Goal: Information Seeking & Learning: Learn about a topic

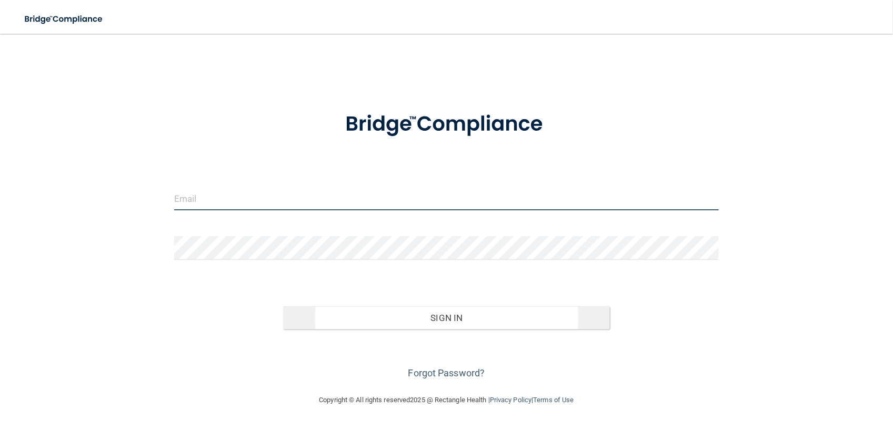
type input "[EMAIL_ADDRESS][DOMAIN_NAME]"
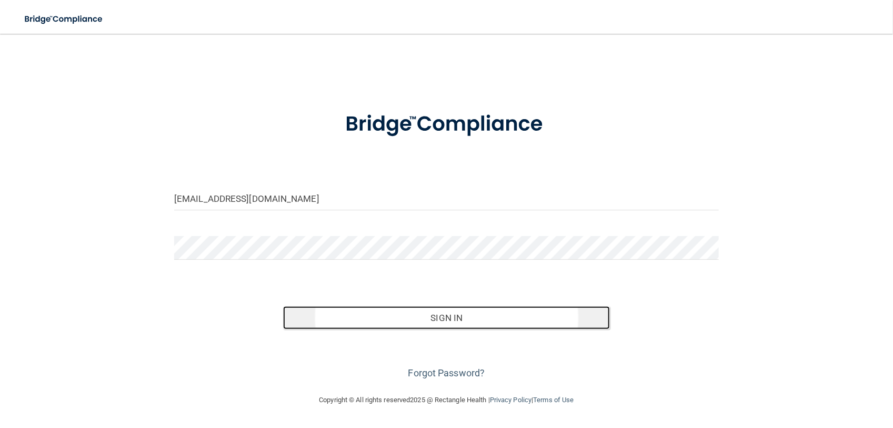
click at [461, 314] on button "Sign In" at bounding box center [446, 317] width 327 height 23
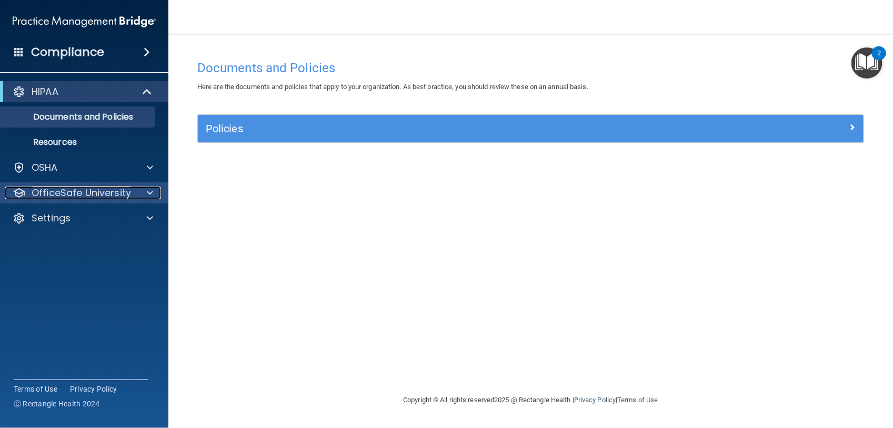
click at [154, 187] on div at bounding box center [148, 192] width 26 height 13
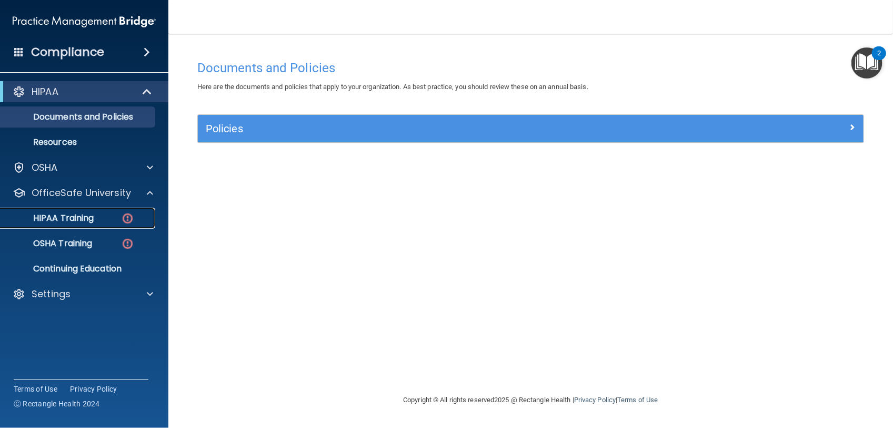
click at [93, 216] on p "HIPAA Training" at bounding box center [50, 218] width 87 height 11
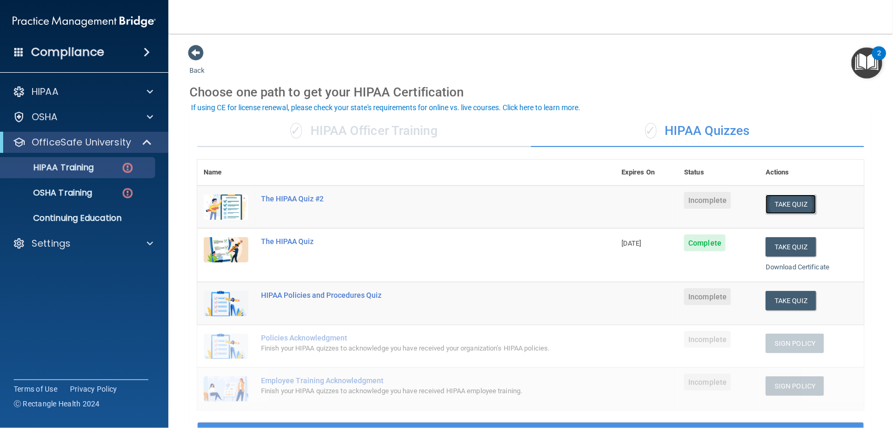
click at [794, 199] on button "Take Quiz" at bounding box center [791, 203] width 51 height 19
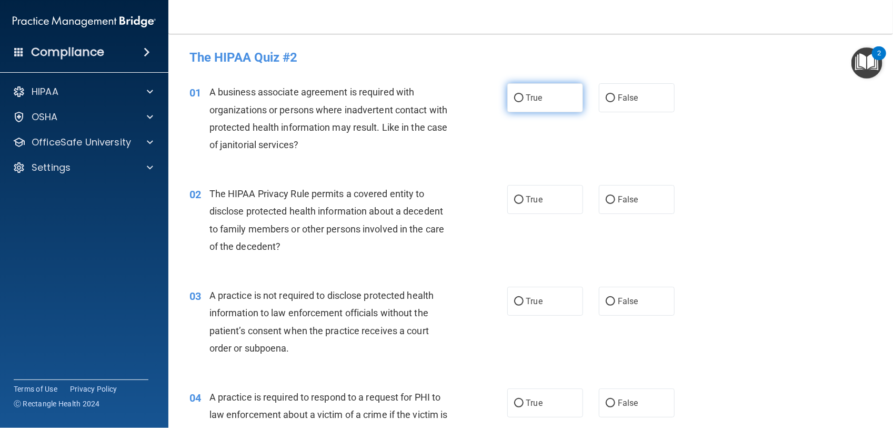
click at [533, 103] on label "True" at bounding box center [546, 97] width 76 height 29
click at [524, 102] on input "True" at bounding box center [518, 98] width 9 height 8
radio input "true"
click at [533, 103] on label "True" at bounding box center [546, 97] width 76 height 29
click at [524, 102] on input "True" at bounding box center [518, 98] width 9 height 8
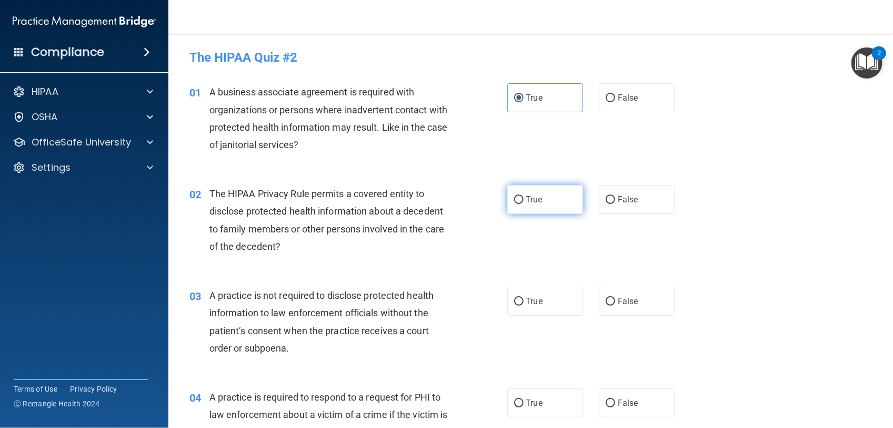
click at [520, 204] on label "True" at bounding box center [546, 199] width 76 height 29
click at [520, 204] on input "True" at bounding box center [518, 200] width 9 height 8
radio input "true"
click at [628, 296] on span "False" at bounding box center [628, 301] width 21 height 10
click at [615, 297] on input "False" at bounding box center [610, 301] width 9 height 8
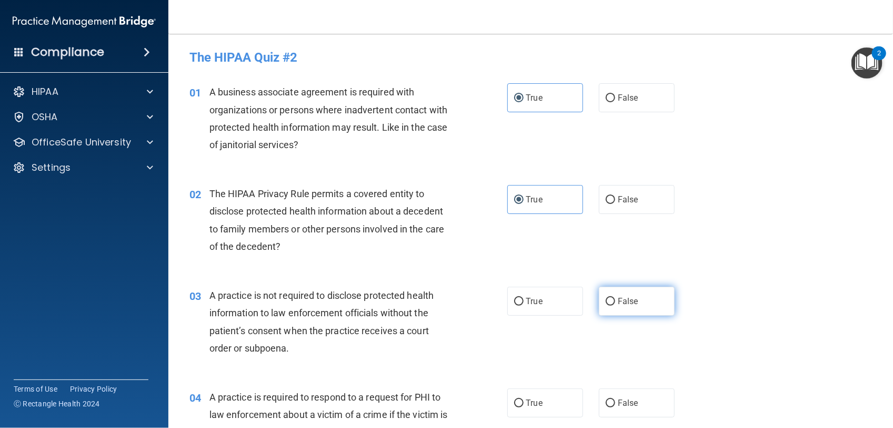
radio input "true"
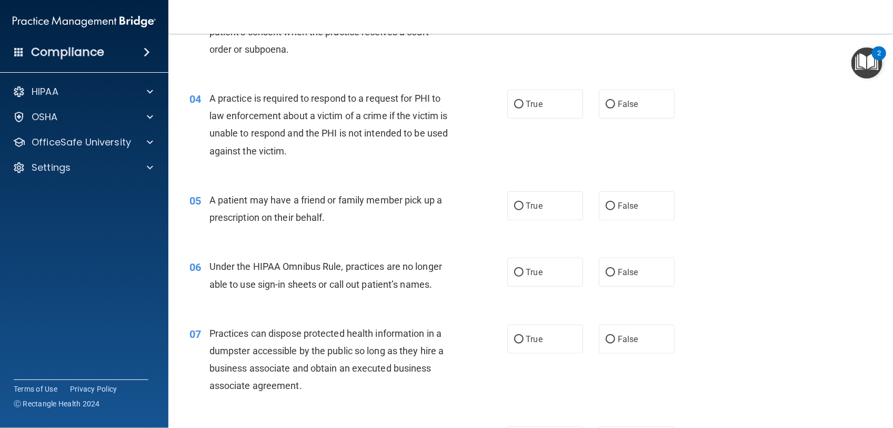
scroll to position [325, 0]
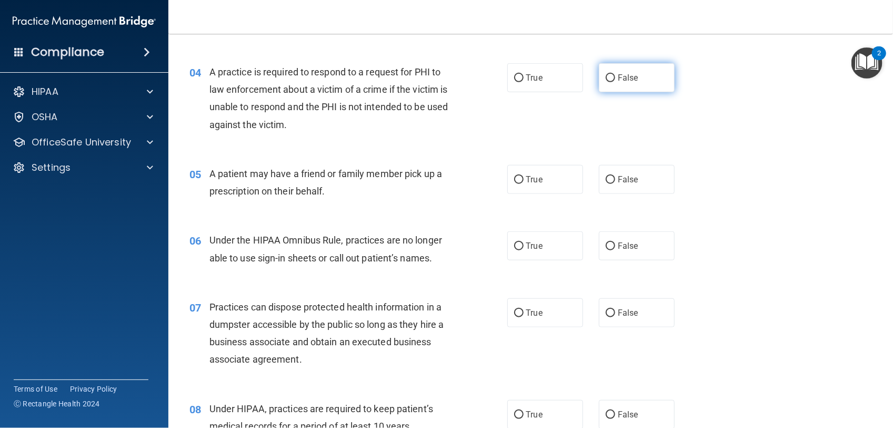
click at [628, 76] on span "False" at bounding box center [628, 78] width 21 height 10
click at [615, 76] on input "False" at bounding box center [610, 78] width 9 height 8
radio input "true"
click at [541, 175] on label "True" at bounding box center [546, 179] width 76 height 29
click at [524, 176] on input "True" at bounding box center [518, 180] width 9 height 8
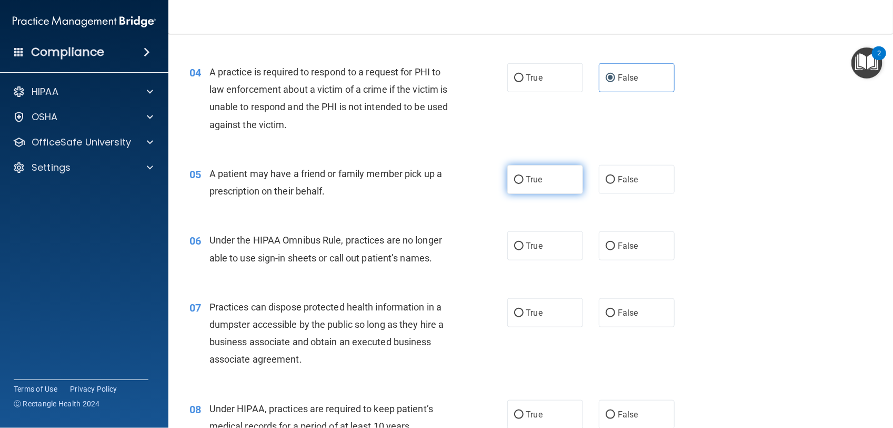
radio input "true"
click at [644, 245] on label "False" at bounding box center [637, 245] width 76 height 29
click at [615, 245] on input "False" at bounding box center [610, 246] width 9 height 8
radio input "true"
click at [638, 312] on label "False" at bounding box center [637, 312] width 76 height 29
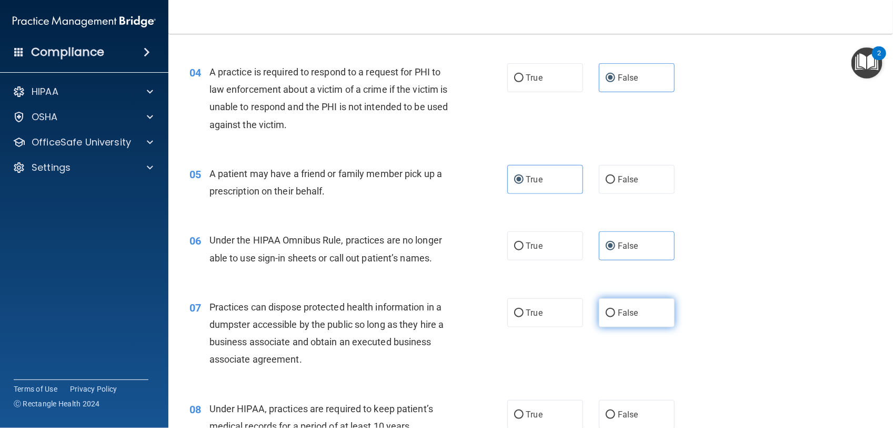
click at [615, 312] on input "False" at bounding box center [610, 313] width 9 height 8
radio input "true"
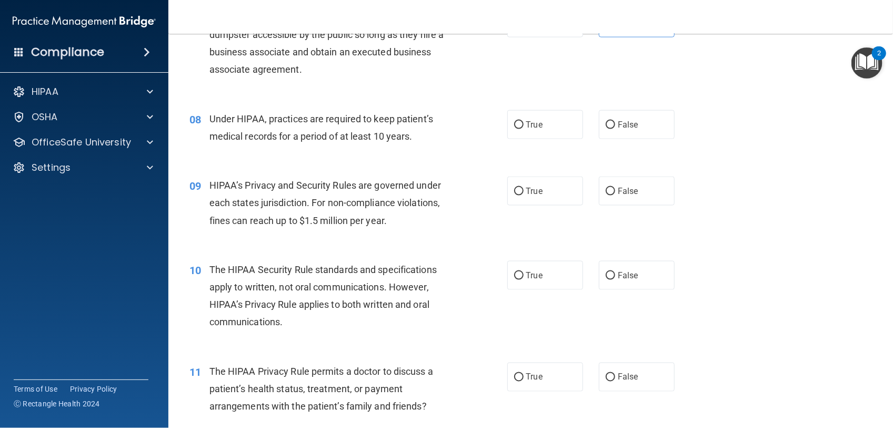
scroll to position [641, 0]
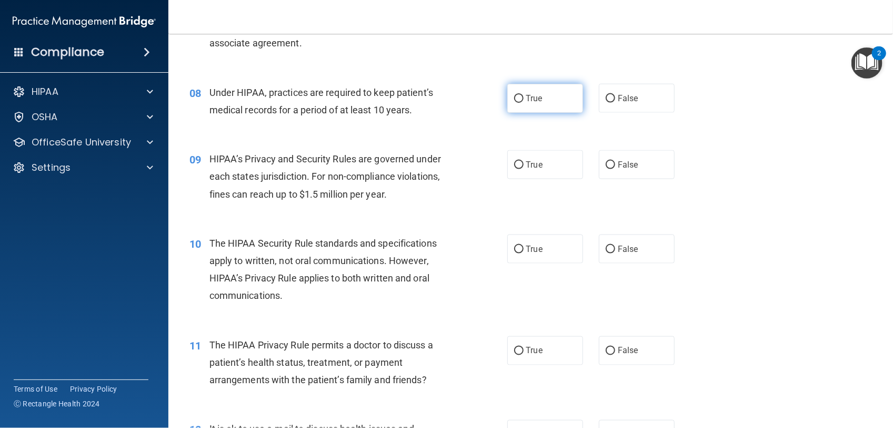
click at [534, 101] on span "True" at bounding box center [535, 98] width 16 height 10
click at [524, 101] on input "True" at bounding box center [518, 99] width 9 height 8
radio input "true"
click at [537, 167] on span "True" at bounding box center [535, 165] width 16 height 10
click at [524, 167] on input "True" at bounding box center [518, 165] width 9 height 8
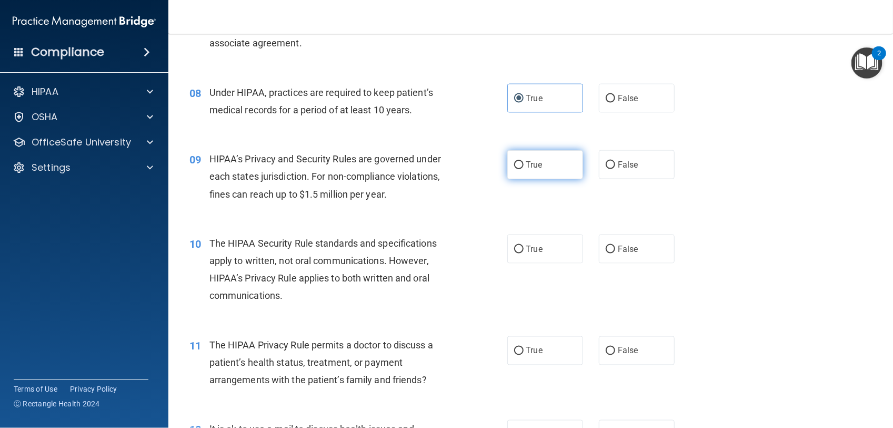
radio input "true"
click at [627, 241] on label "False" at bounding box center [637, 248] width 76 height 29
click at [615, 245] on input "False" at bounding box center [610, 249] width 9 height 8
radio input "true"
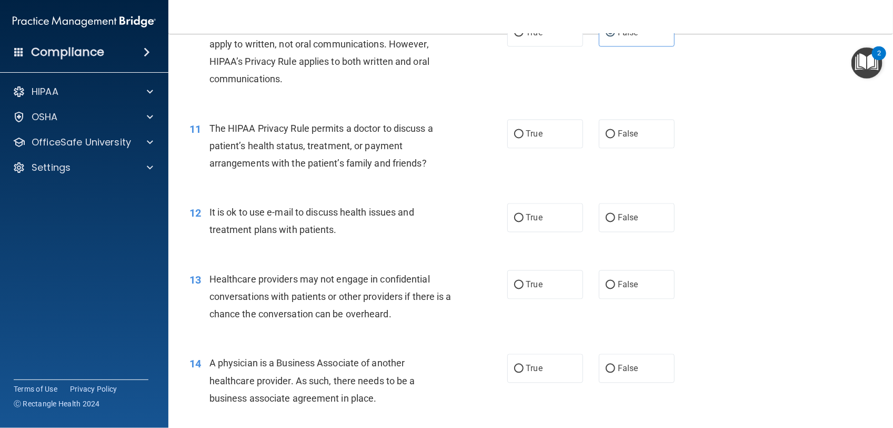
scroll to position [869, 0]
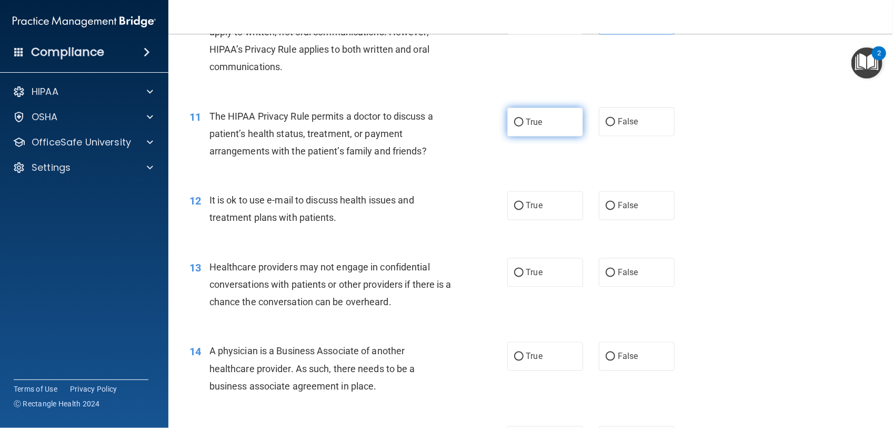
click at [529, 127] on label "True" at bounding box center [546, 121] width 76 height 29
click at [524, 126] on input "True" at bounding box center [518, 122] width 9 height 8
radio input "true"
click at [633, 199] on label "False" at bounding box center [637, 205] width 76 height 29
click at [615, 202] on input "False" at bounding box center [610, 206] width 9 height 8
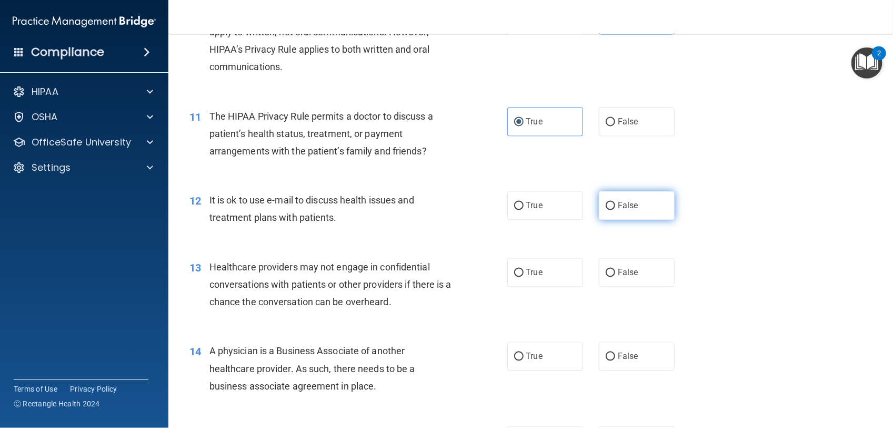
radio input "true"
click at [560, 277] on label "True" at bounding box center [546, 272] width 76 height 29
click at [524, 277] on input "True" at bounding box center [518, 273] width 9 height 8
radio input "true"
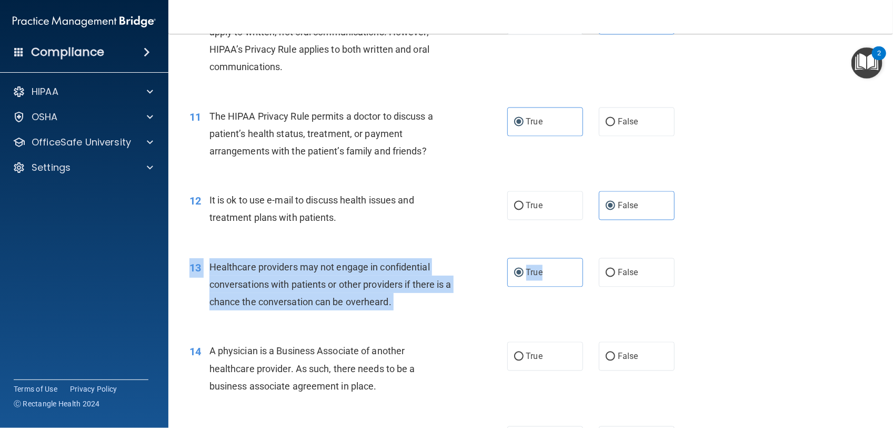
drag, startPoint x: 556, startPoint y: 278, endPoint x: 874, endPoint y: 293, distance: 318.4
click at [874, 293] on main "- The HIPAA Quiz #2 This quiz doesn’t expire until . Are you sure you want to t…" at bounding box center [530, 231] width 725 height 394
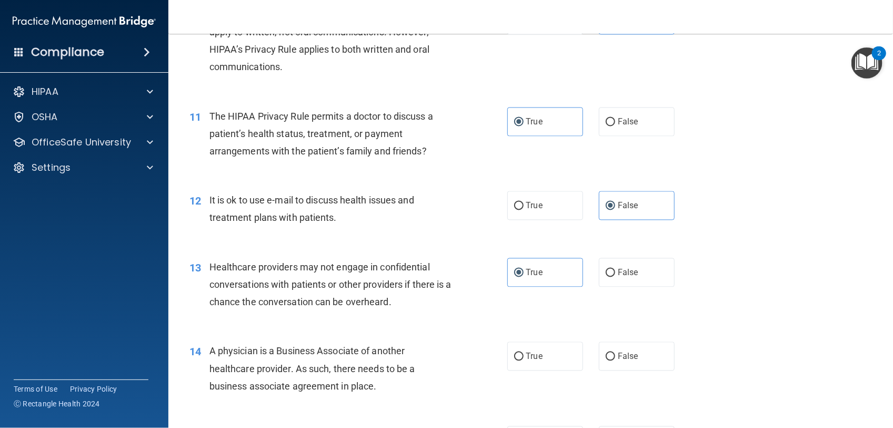
drag, startPoint x: 874, startPoint y: 293, endPoint x: 791, endPoint y: 248, distance: 94.3
click at [791, 248] on div "13 Healthcare providers may not engage in confidential conversations with patie…" at bounding box center [531, 287] width 699 height 84
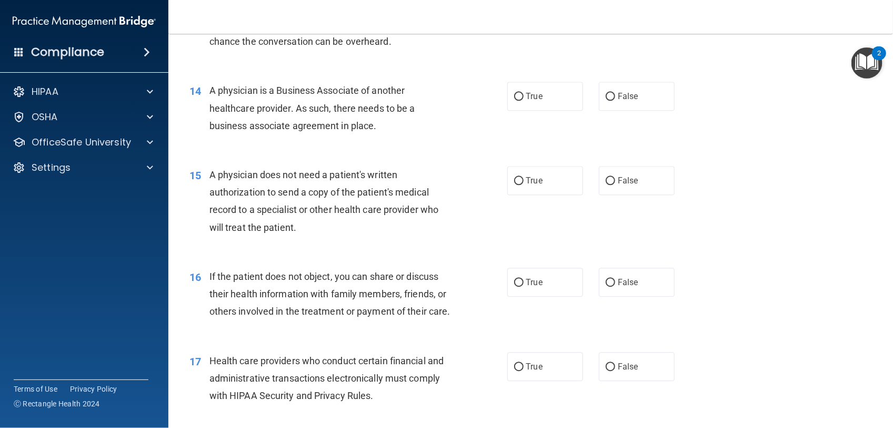
scroll to position [1141, 0]
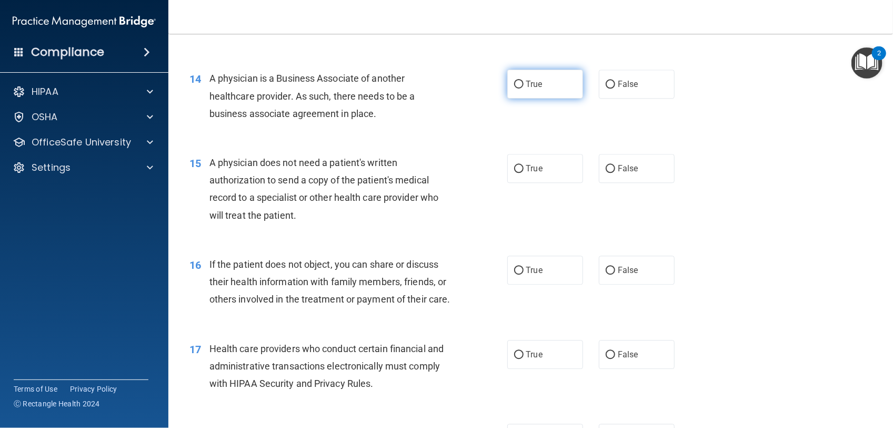
click at [540, 84] on label "True" at bounding box center [546, 83] width 76 height 29
click at [524, 84] on input "True" at bounding box center [518, 85] width 9 height 8
radio input "true"
click at [630, 163] on span "False" at bounding box center [628, 168] width 21 height 10
click at [615, 165] on input "False" at bounding box center [610, 169] width 9 height 8
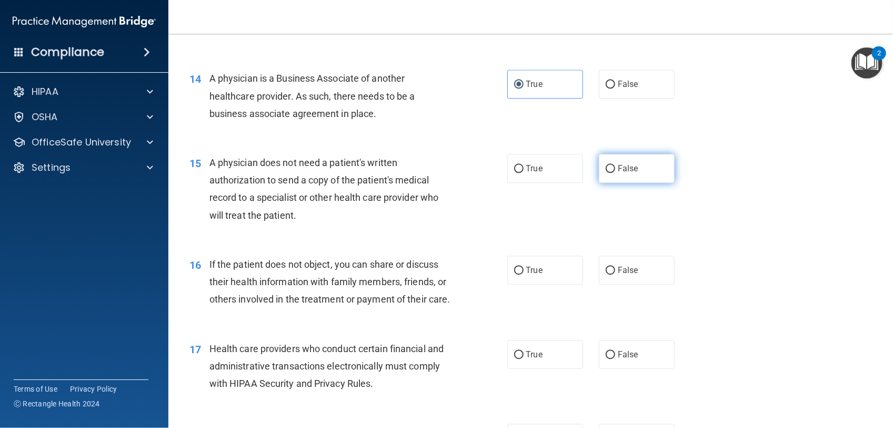
radio input "true"
click at [549, 269] on label "True" at bounding box center [546, 269] width 76 height 29
click at [524, 269] on input "True" at bounding box center [518, 270] width 9 height 8
radio input "true"
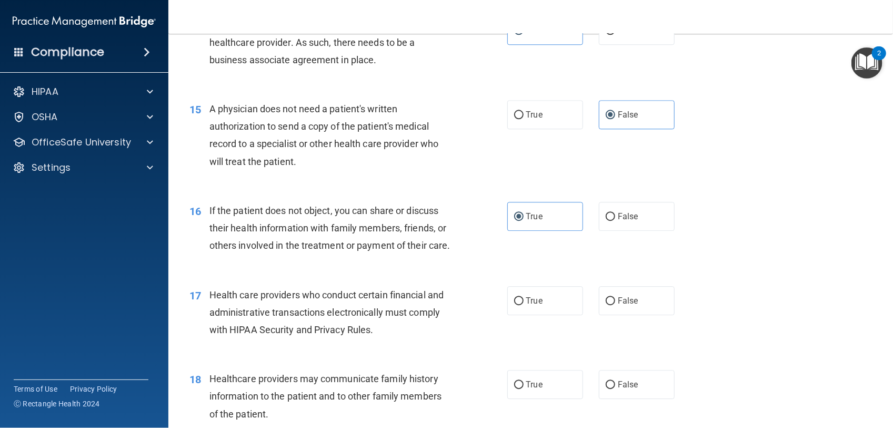
scroll to position [1220, 0]
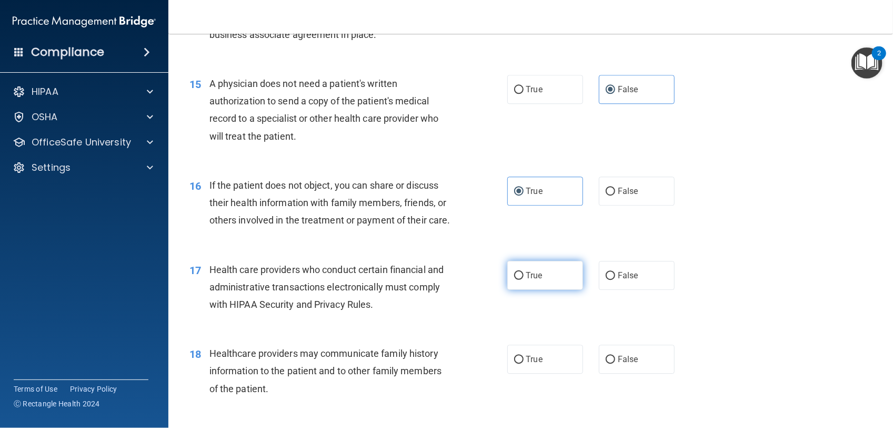
click at [542, 283] on label "True" at bounding box center [546, 275] width 76 height 29
click at [524, 280] on input "True" at bounding box center [518, 276] width 9 height 8
radio input "true"
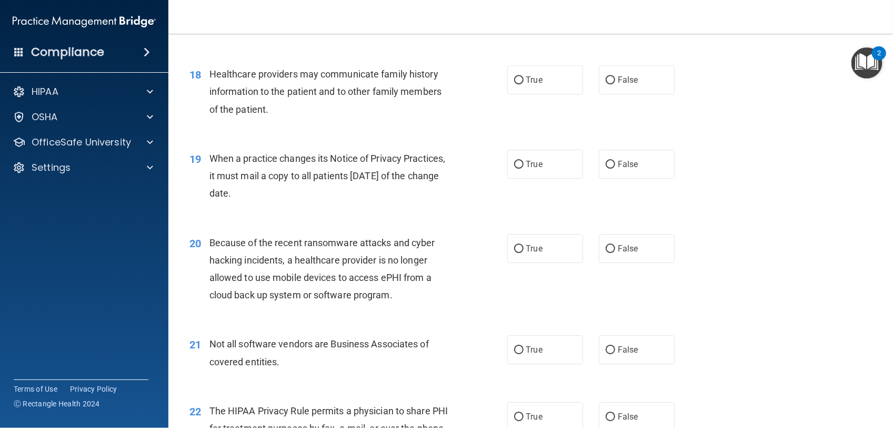
scroll to position [1511, 0]
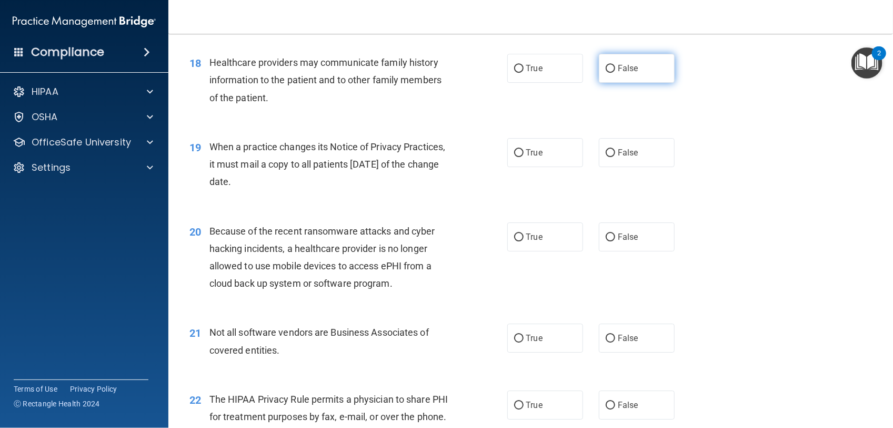
click at [618, 73] on span "False" at bounding box center [628, 68] width 21 height 10
click at [615, 73] on input "False" at bounding box center [610, 69] width 9 height 8
radio input "true"
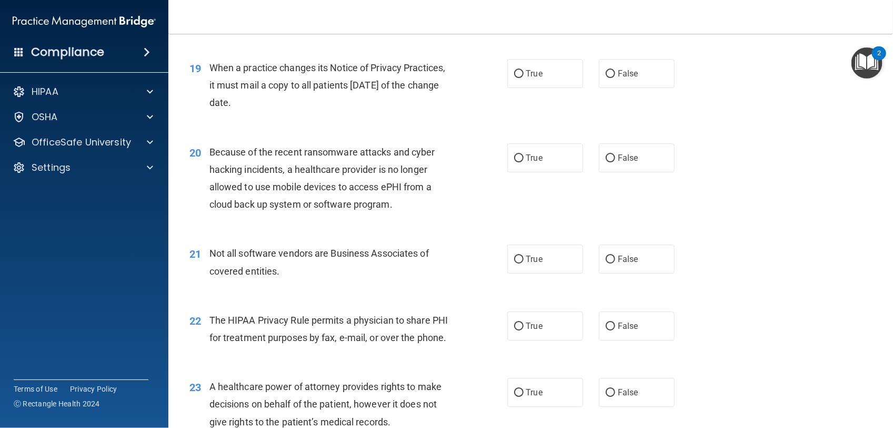
scroll to position [1616, 0]
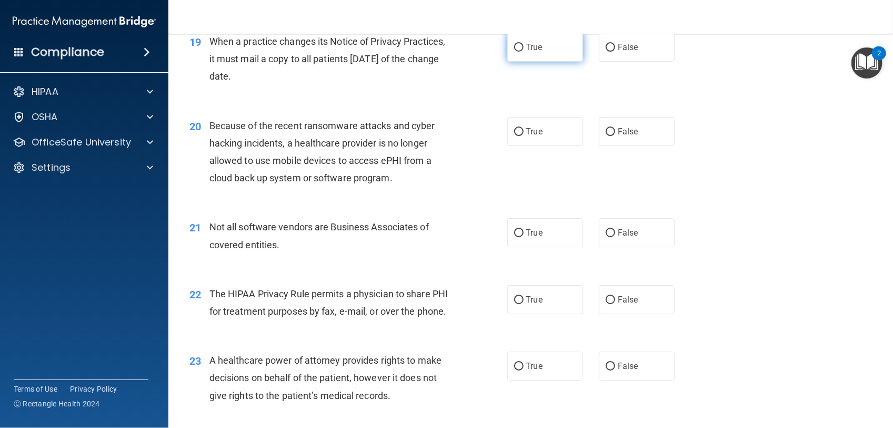
click at [544, 59] on label "True" at bounding box center [546, 47] width 76 height 29
click at [524, 52] on input "True" at bounding box center [518, 48] width 9 height 8
radio input "true"
click at [538, 143] on label "True" at bounding box center [546, 131] width 76 height 29
click at [524, 136] on input "True" at bounding box center [518, 132] width 9 height 8
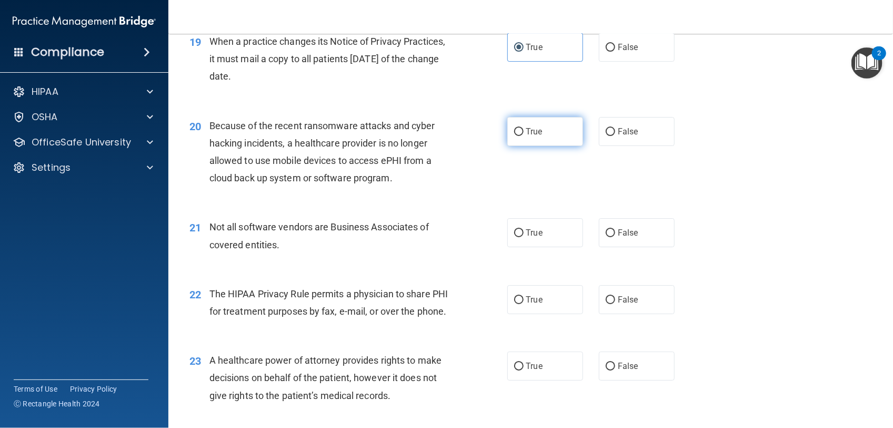
radio input "true"
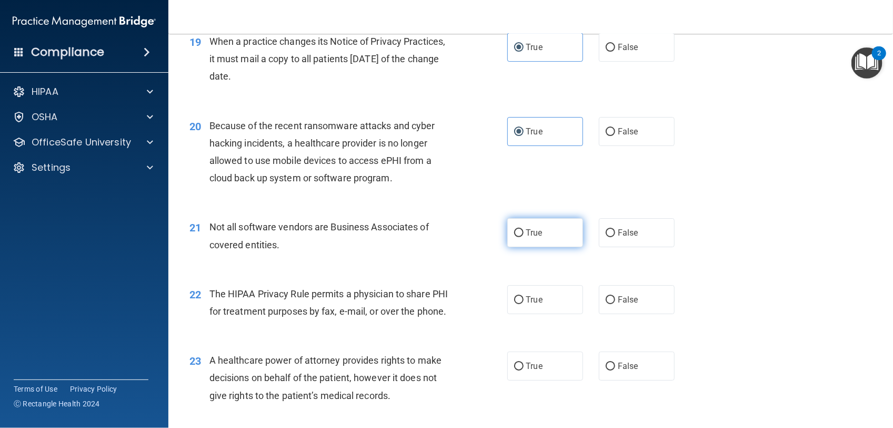
click at [527, 237] on span "True" at bounding box center [535, 232] width 16 height 10
click at [524, 237] on input "True" at bounding box center [518, 233] width 9 height 8
radio input "true"
click at [545, 312] on label "True" at bounding box center [546, 299] width 76 height 29
click at [524, 304] on input "True" at bounding box center [518, 300] width 9 height 8
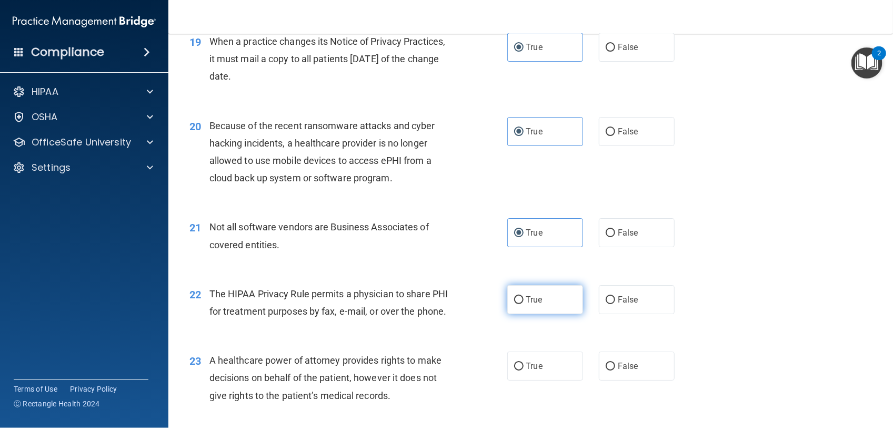
radio input "true"
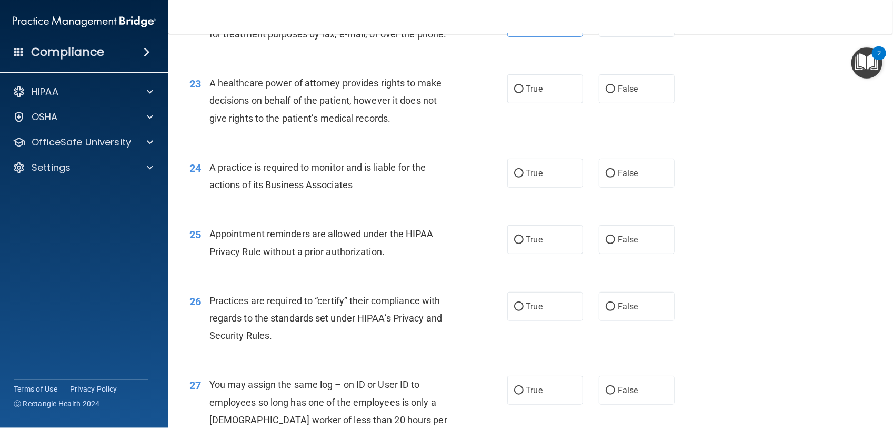
scroll to position [1898, 0]
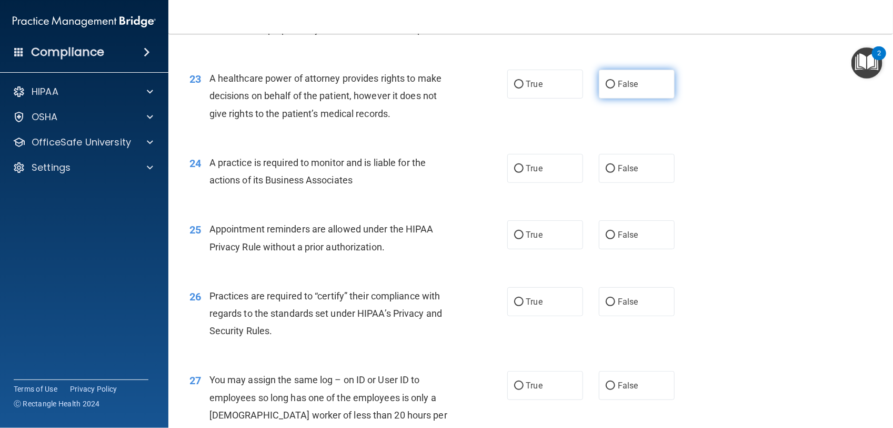
click at [624, 89] on span "False" at bounding box center [628, 84] width 21 height 10
click at [615, 88] on input "False" at bounding box center [610, 85] width 9 height 8
radio input "true"
click at [545, 183] on label "True" at bounding box center [546, 168] width 76 height 29
click at [524, 173] on input "True" at bounding box center [518, 169] width 9 height 8
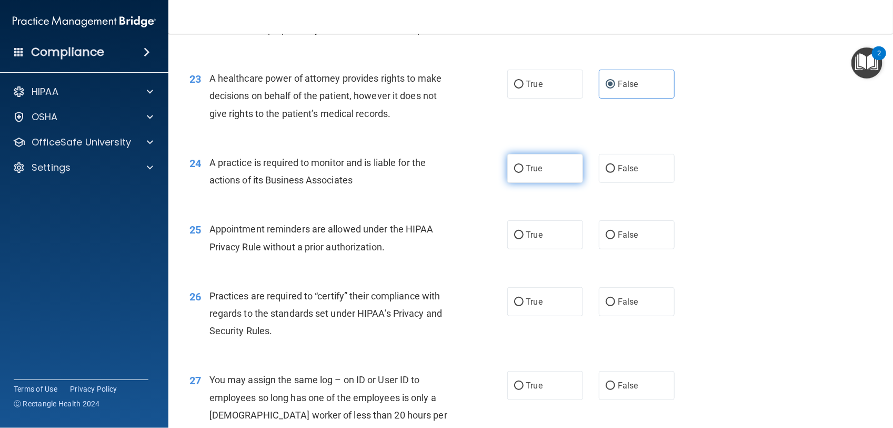
radio input "true"
click at [547, 249] on label "True" at bounding box center [546, 234] width 76 height 29
click at [524, 239] on input "True" at bounding box center [518, 235] width 9 height 8
radio input "true"
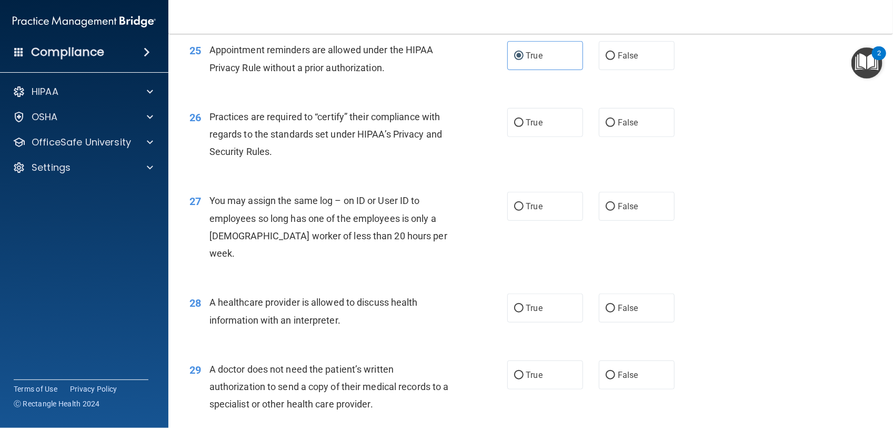
scroll to position [2082, 0]
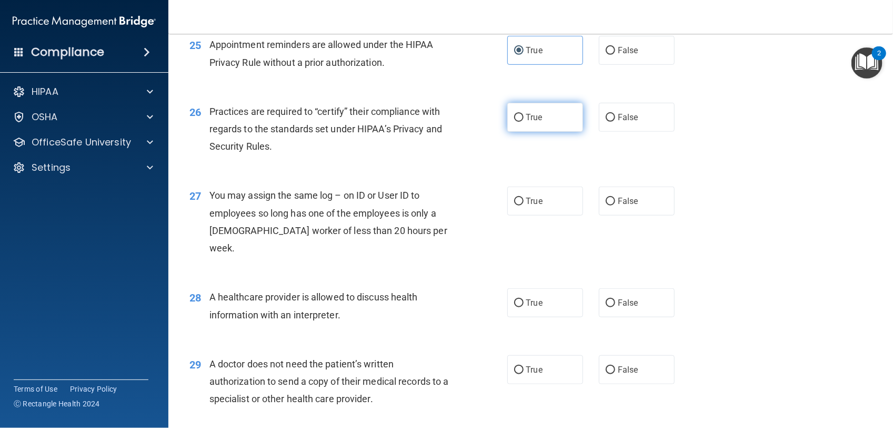
click at [540, 132] on label "True" at bounding box center [546, 117] width 76 height 29
click at [524, 122] on input "True" at bounding box center [518, 118] width 9 height 8
radio input "true"
click at [636, 215] on label "False" at bounding box center [637, 200] width 76 height 29
click at [615, 205] on input "False" at bounding box center [610, 201] width 9 height 8
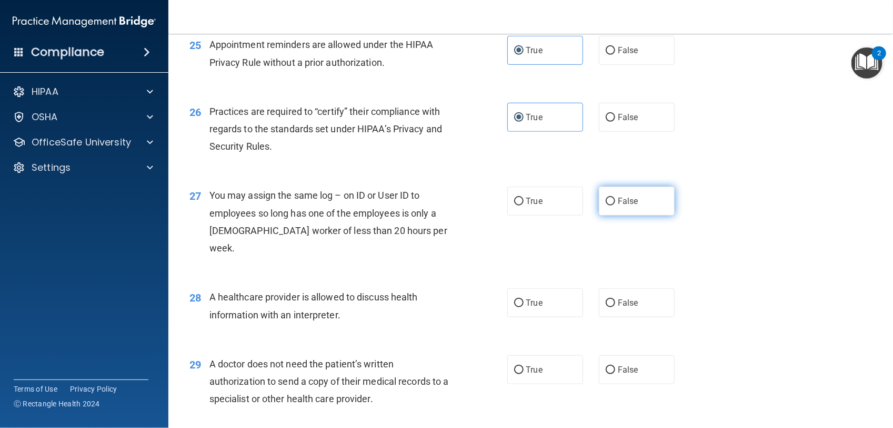
radio input "true"
click at [527, 316] on label "True" at bounding box center [546, 302] width 76 height 29
click at [524, 307] on input "True" at bounding box center [518, 303] width 9 height 8
radio input "true"
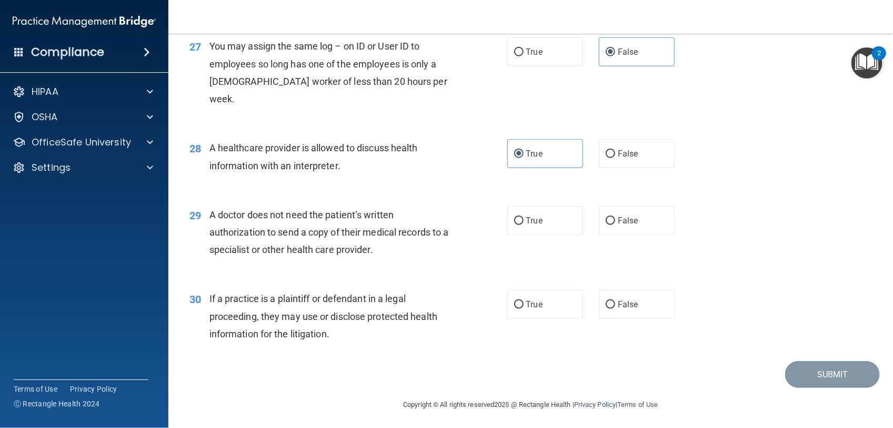
scroll to position [2251, 0]
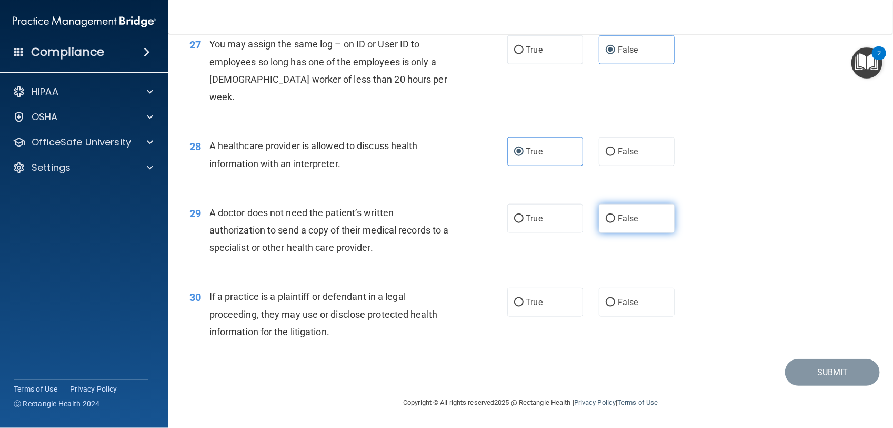
click at [636, 217] on label "False" at bounding box center [637, 218] width 76 height 29
click at [615, 217] on input "False" at bounding box center [610, 219] width 9 height 8
radio input "true"
click at [629, 299] on span "False" at bounding box center [628, 302] width 21 height 10
click at [615, 299] on input "False" at bounding box center [610, 303] width 9 height 8
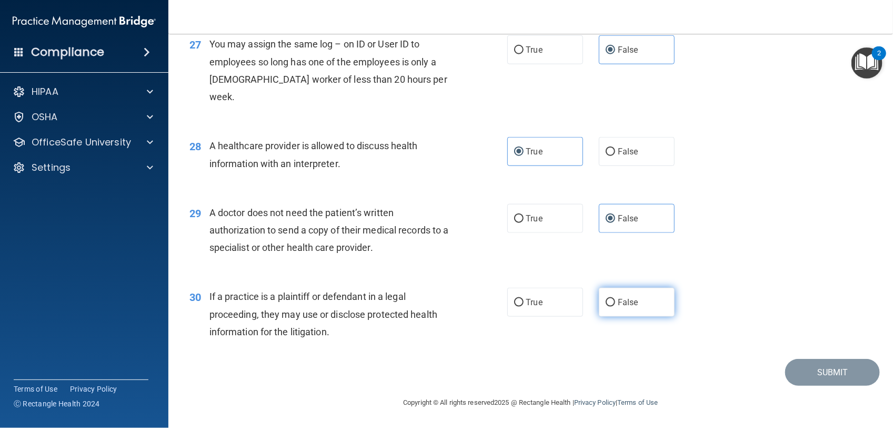
radio input "true"
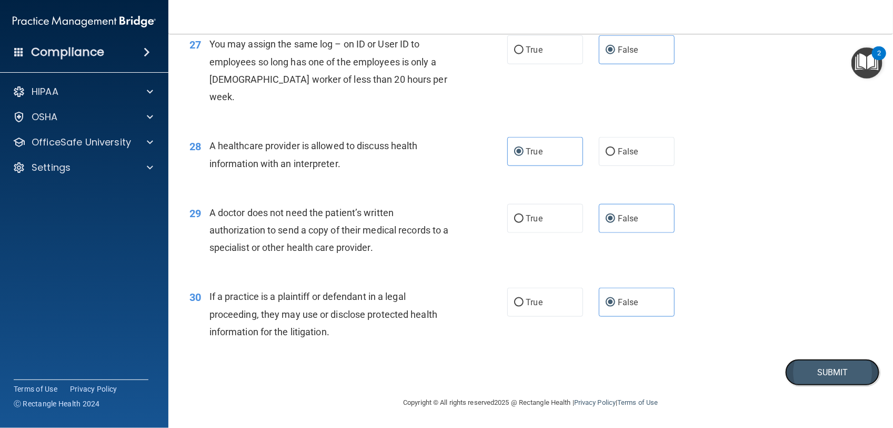
click at [859, 372] on button "Submit" at bounding box center [833, 372] width 95 height 27
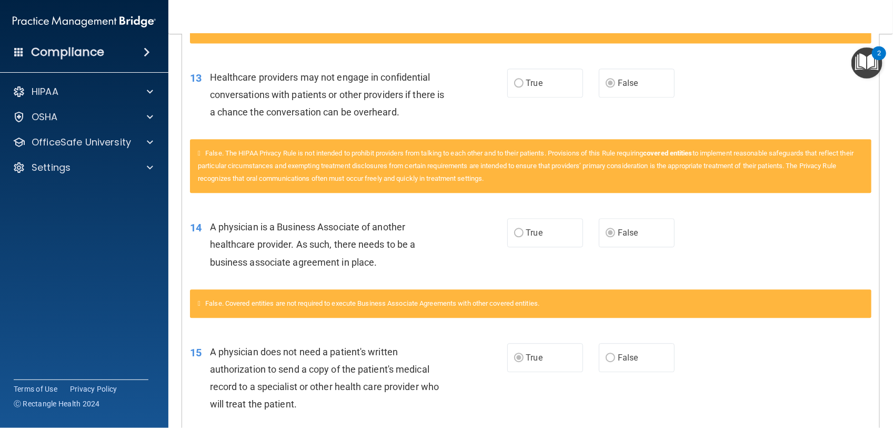
scroll to position [1133, 0]
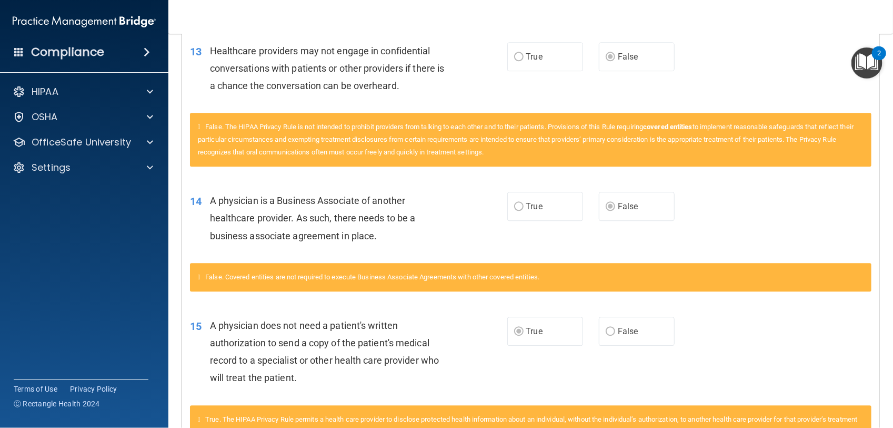
click at [824, 261] on div "14 A physician is a Business Associate of another healthcare provider. As such,…" at bounding box center [531, 220] width 698 height 84
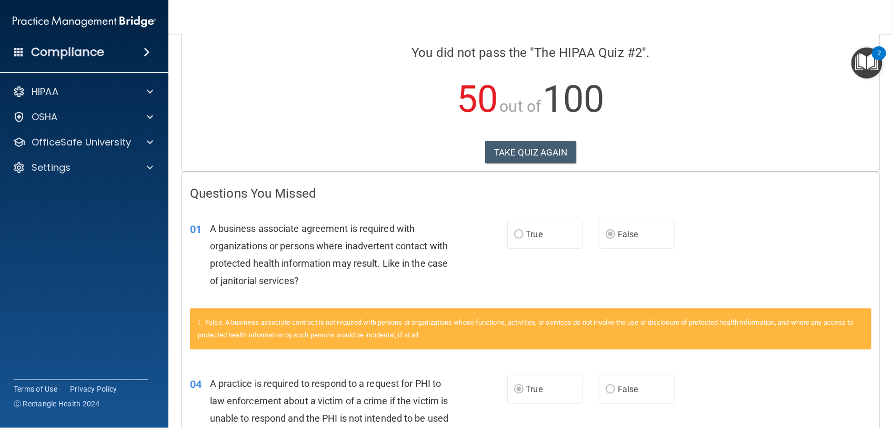
scroll to position [0, 0]
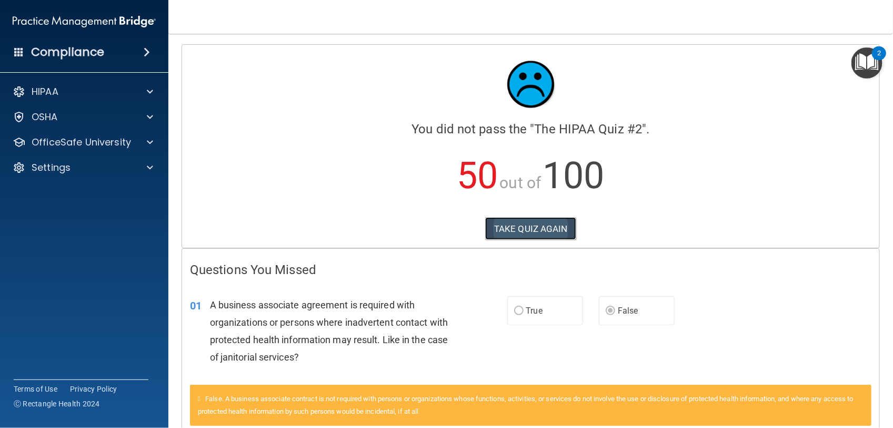
click at [533, 227] on button "TAKE QUIZ AGAIN" at bounding box center [530, 228] width 91 height 23
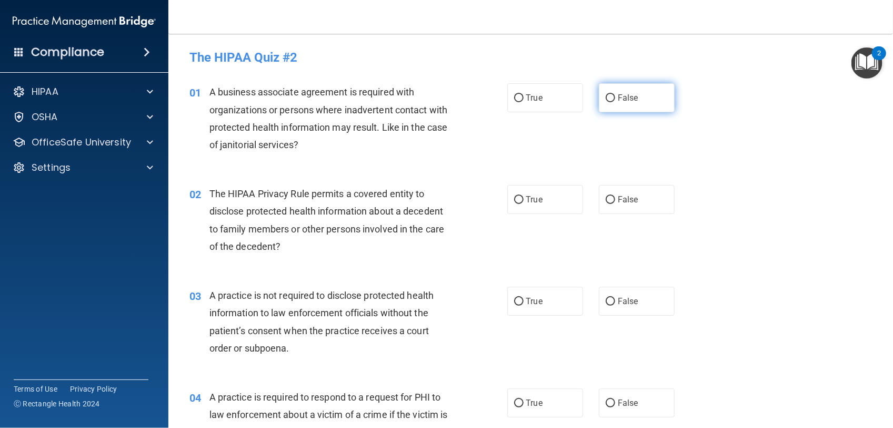
click at [619, 101] on span "False" at bounding box center [628, 98] width 21 height 10
click at [615, 101] on input "False" at bounding box center [610, 98] width 9 height 8
radio input "true"
click at [618, 193] on label "False" at bounding box center [637, 199] width 76 height 29
click at [615, 196] on input "False" at bounding box center [610, 200] width 9 height 8
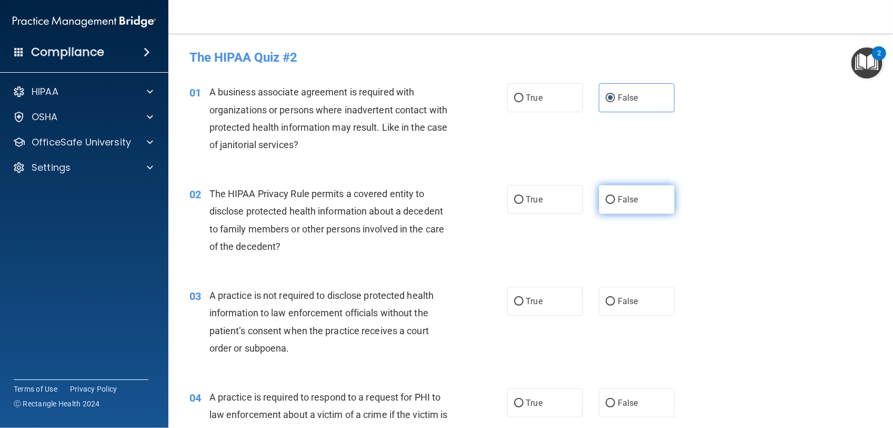
radio input "true"
click at [606, 301] on input "False" at bounding box center [610, 301] width 9 height 8
radio input "true"
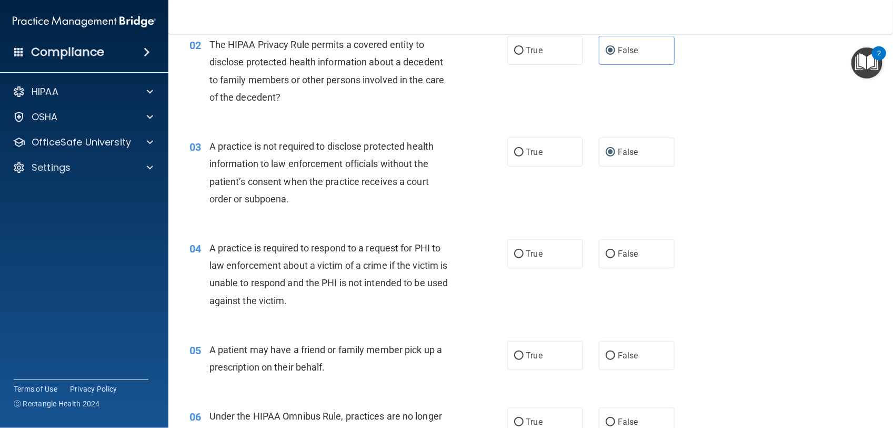
scroll to position [185, 0]
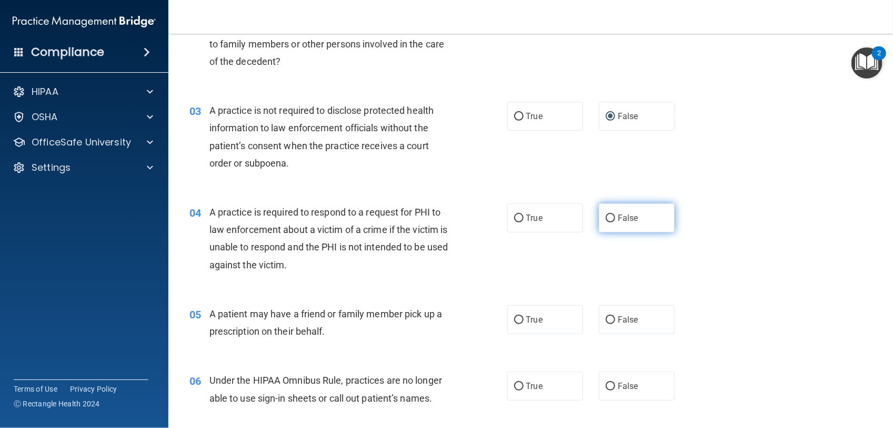
click at [608, 214] on input "False" at bounding box center [610, 218] width 9 height 8
radio input "true"
click at [537, 309] on label "True" at bounding box center [546, 319] width 76 height 29
click at [524, 316] on input "True" at bounding box center [518, 320] width 9 height 8
radio input "true"
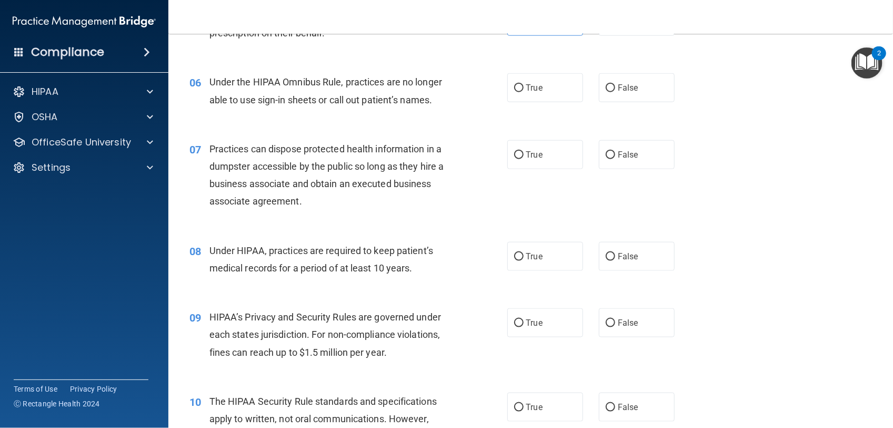
scroll to position [483, 0]
click at [635, 83] on label "False" at bounding box center [637, 87] width 76 height 29
click at [615, 84] on input "False" at bounding box center [610, 88] width 9 height 8
radio input "true"
click at [628, 153] on span "False" at bounding box center [628, 154] width 21 height 10
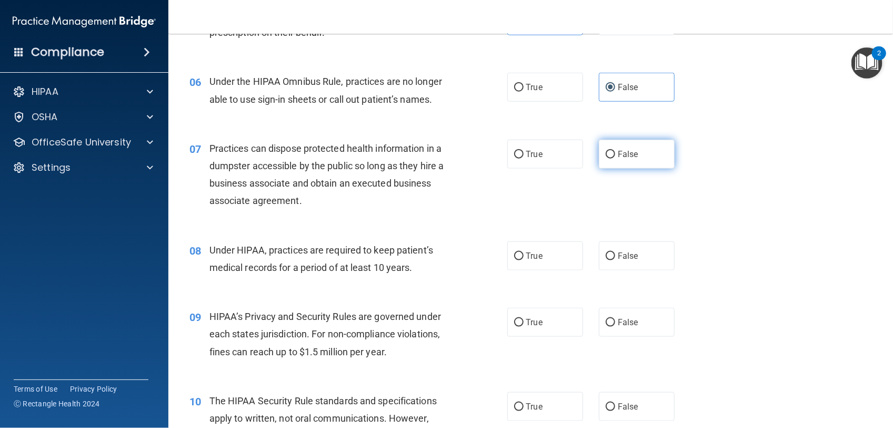
click at [615, 153] on input "False" at bounding box center [610, 155] width 9 height 8
radio input "true"
click at [633, 249] on label "False" at bounding box center [637, 255] width 76 height 29
click at [615, 252] on input "False" at bounding box center [610, 256] width 9 height 8
radio input "true"
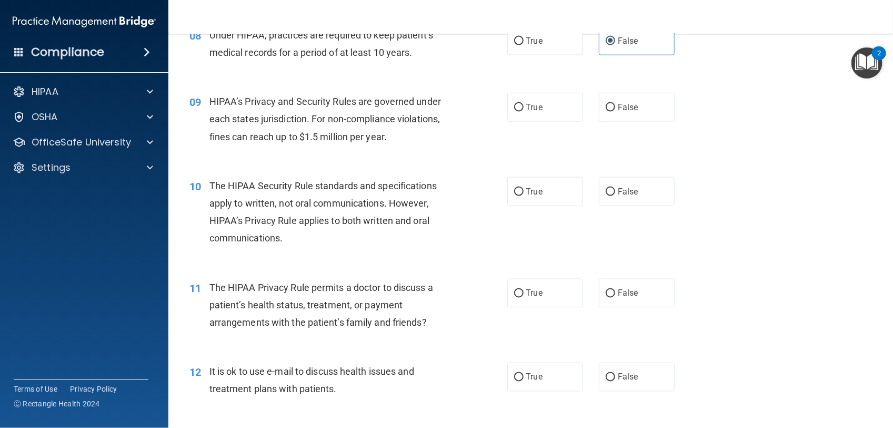
scroll to position [703, 0]
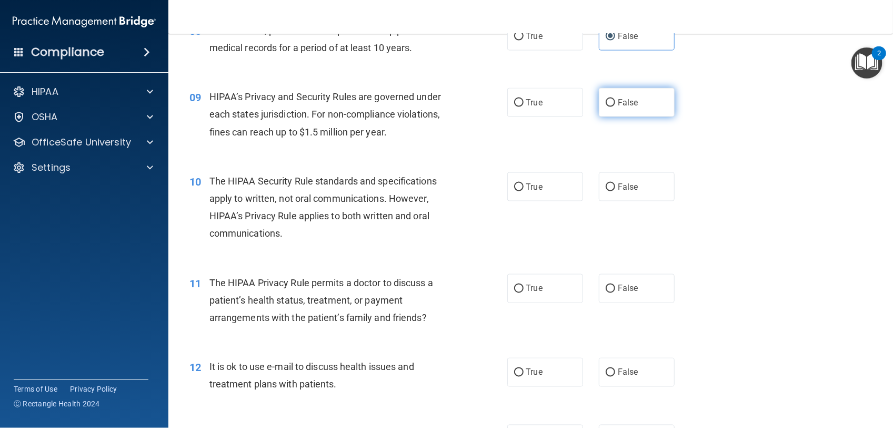
click at [634, 96] on label "False" at bounding box center [637, 102] width 76 height 29
click at [615, 99] on input "False" at bounding box center [610, 103] width 9 height 8
radio input "true"
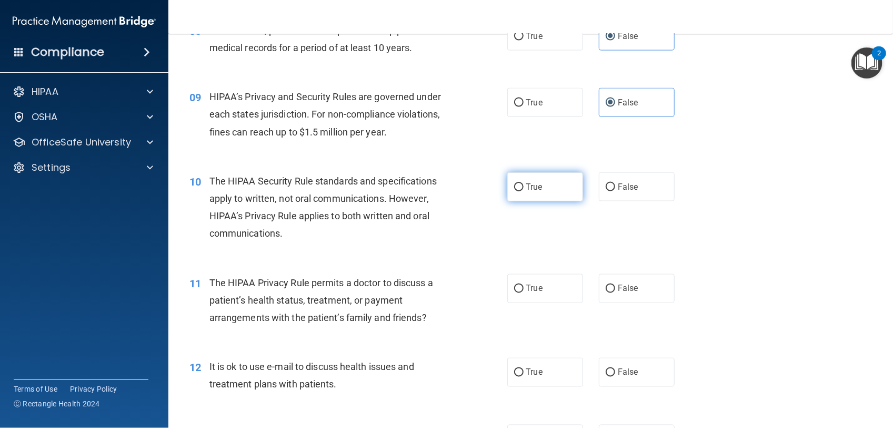
click at [540, 180] on label "True" at bounding box center [546, 186] width 76 height 29
click at [524, 183] on input "True" at bounding box center [518, 187] width 9 height 8
radio input "true"
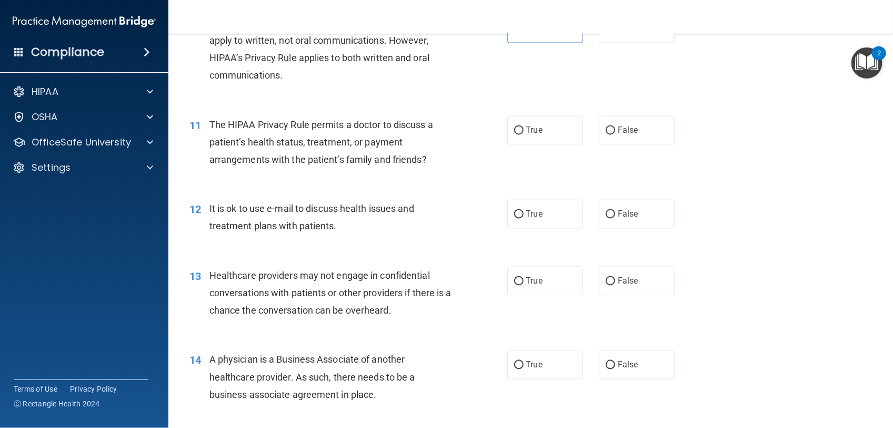
scroll to position [887, 0]
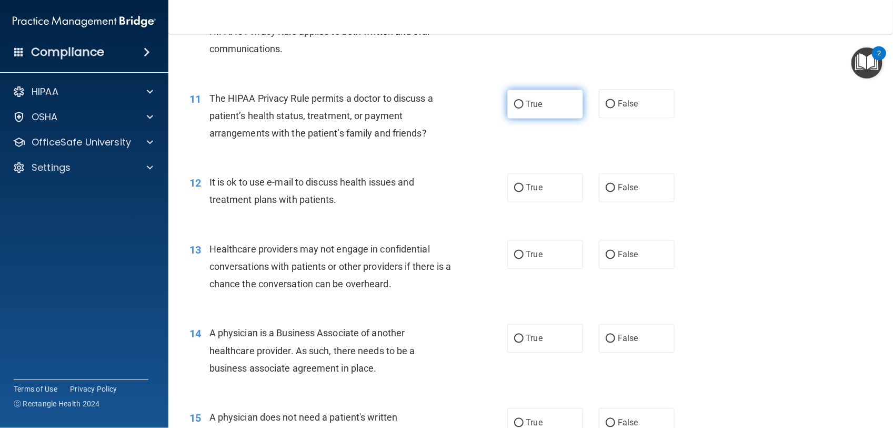
click at [546, 95] on label "True" at bounding box center [546, 104] width 76 height 29
click at [524, 101] on input "True" at bounding box center [518, 105] width 9 height 8
radio input "true"
click at [559, 191] on label "True" at bounding box center [546, 187] width 76 height 29
click at [524, 191] on input "True" at bounding box center [518, 188] width 9 height 8
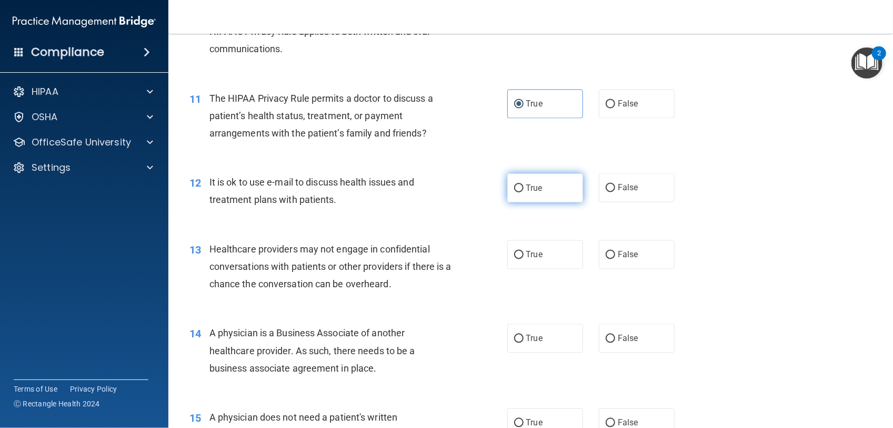
radio input "true"
click at [627, 250] on span "False" at bounding box center [628, 255] width 21 height 10
click at [615, 251] on input "False" at bounding box center [610, 255] width 9 height 8
radio input "true"
click at [622, 331] on label "False" at bounding box center [637, 338] width 76 height 29
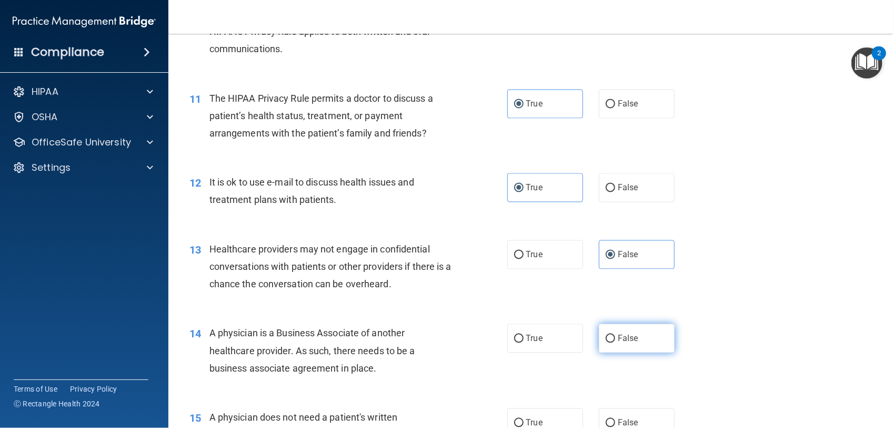
click at [615, 335] on input "False" at bounding box center [610, 339] width 9 height 8
radio input "true"
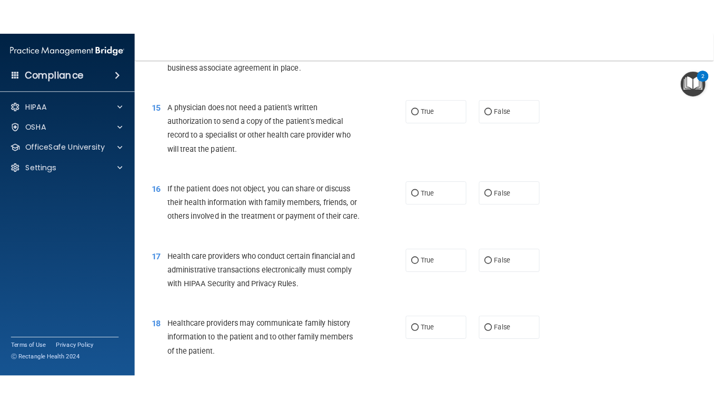
scroll to position [1238, 0]
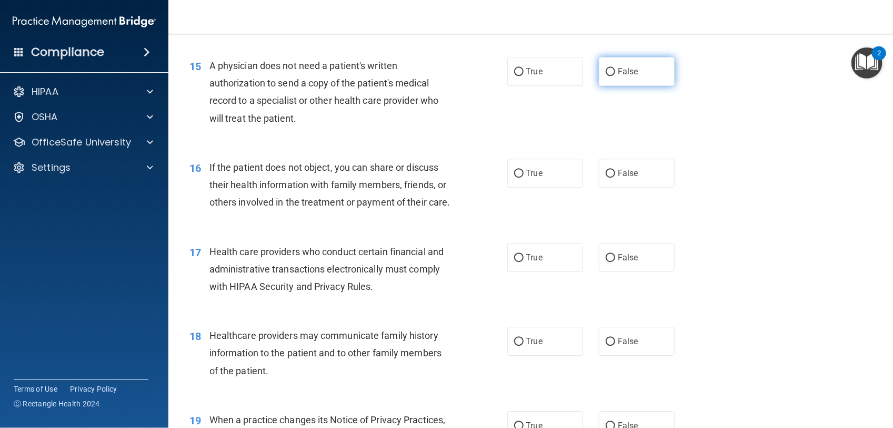
click at [664, 79] on label "False" at bounding box center [637, 71] width 76 height 29
click at [615, 76] on input "False" at bounding box center [610, 72] width 9 height 8
radio input "true"
click at [566, 167] on label "True" at bounding box center [546, 172] width 76 height 29
click at [524, 170] on input "True" at bounding box center [518, 174] width 9 height 8
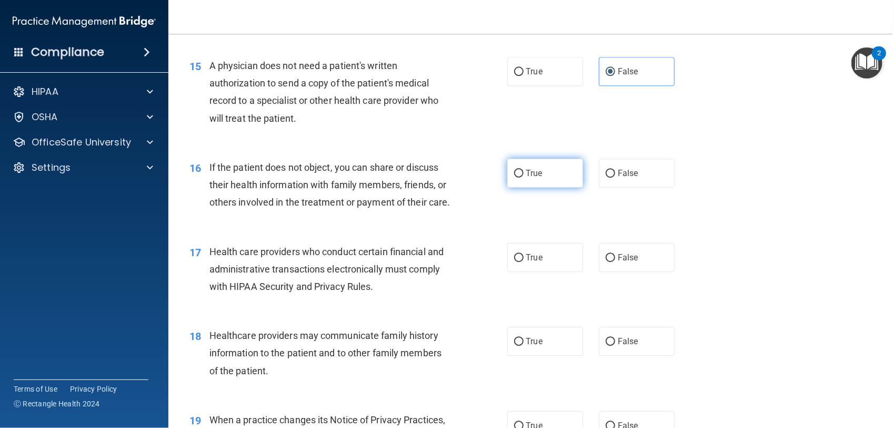
radio input "true"
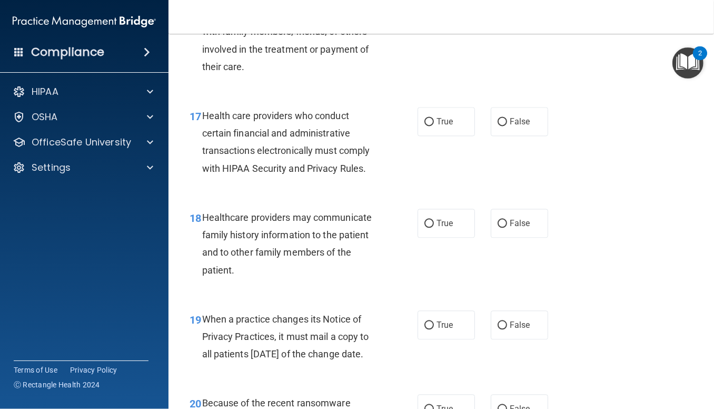
scroll to position [1659, 0]
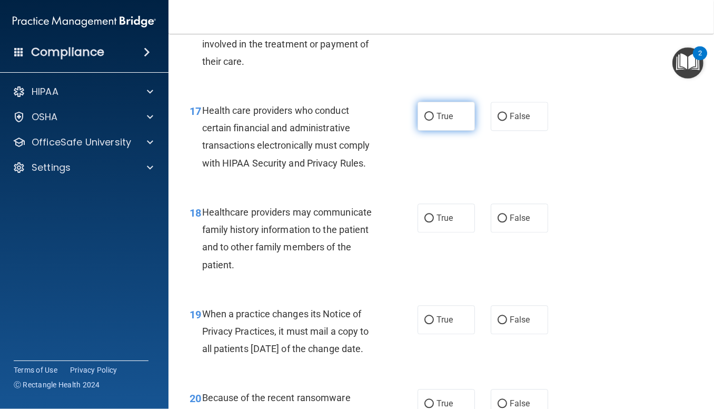
click at [451, 131] on label "True" at bounding box center [446, 116] width 57 height 29
click at [434, 121] on input "True" at bounding box center [428, 117] width 9 height 8
radio input "true"
click at [512, 223] on span "False" at bounding box center [520, 218] width 21 height 10
click at [507, 222] on input "False" at bounding box center [502, 218] width 9 height 8
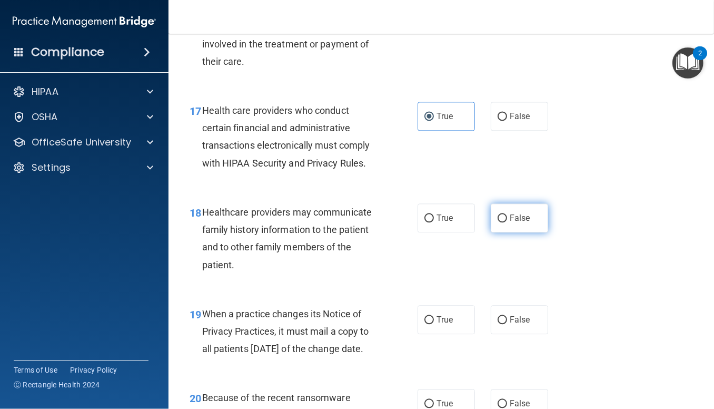
radio input "true"
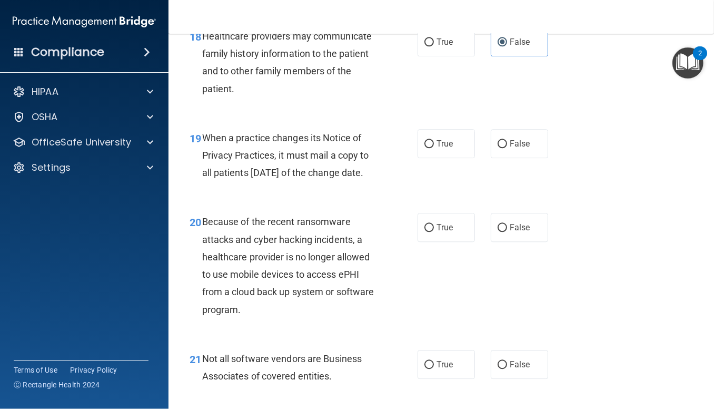
scroll to position [1843, 0]
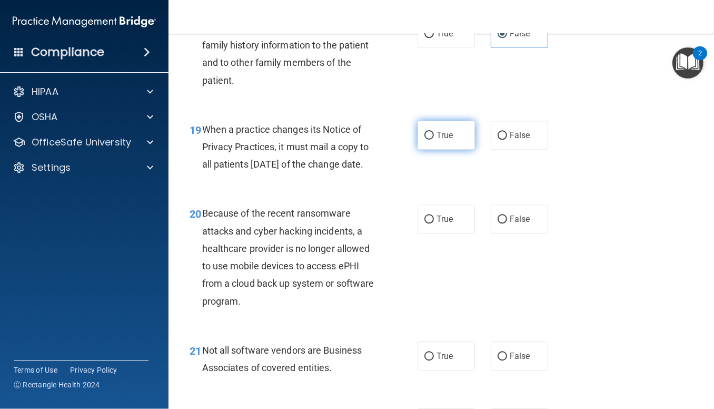
click at [453, 150] on label "True" at bounding box center [446, 135] width 57 height 29
click at [434, 140] on input "True" at bounding box center [428, 136] width 9 height 8
radio input "true"
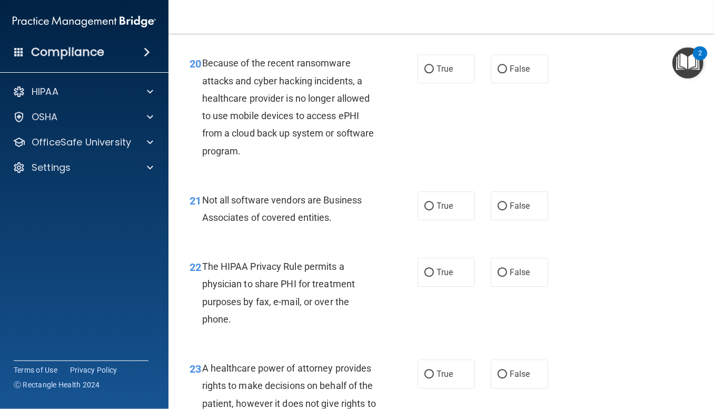
scroll to position [2046, 0]
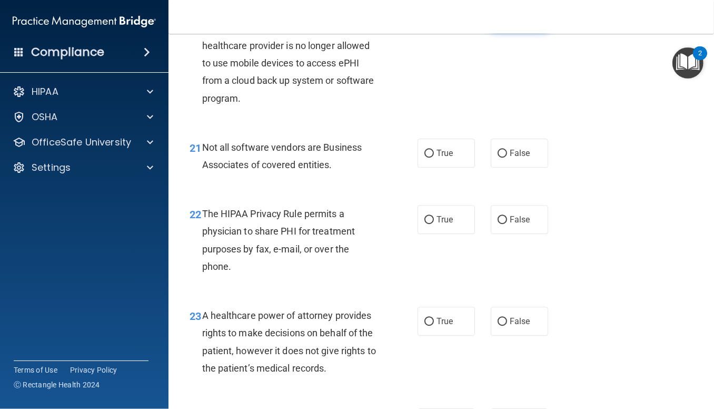
click at [533, 31] on label "False" at bounding box center [519, 16] width 57 height 29
click at [507, 21] on input "False" at bounding box center [502, 17] width 9 height 8
radio input "true"
click at [456, 167] on label "True" at bounding box center [446, 152] width 57 height 29
click at [434, 157] on input "True" at bounding box center [428, 154] width 9 height 8
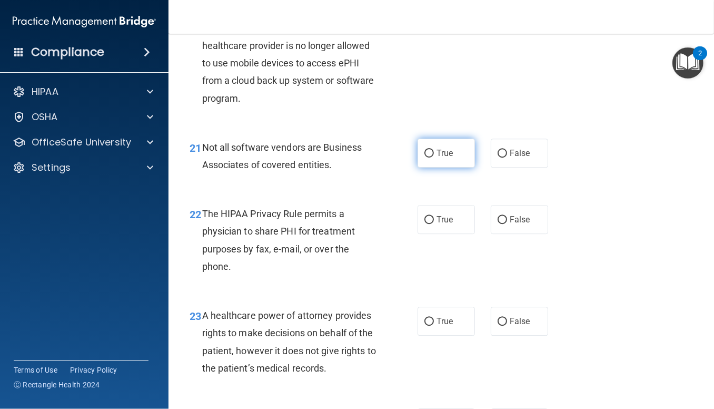
radio input "true"
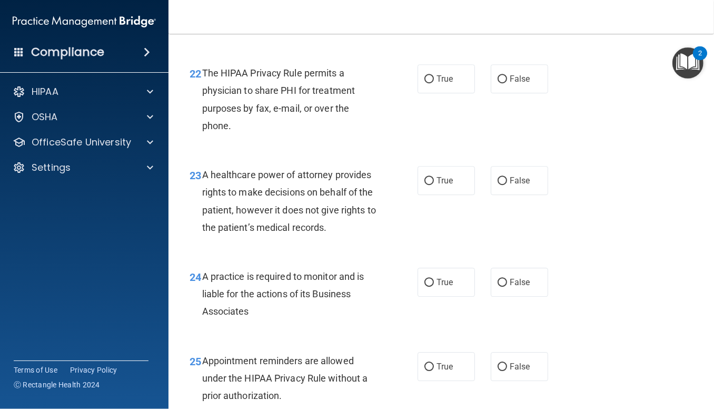
scroll to position [2213, 0]
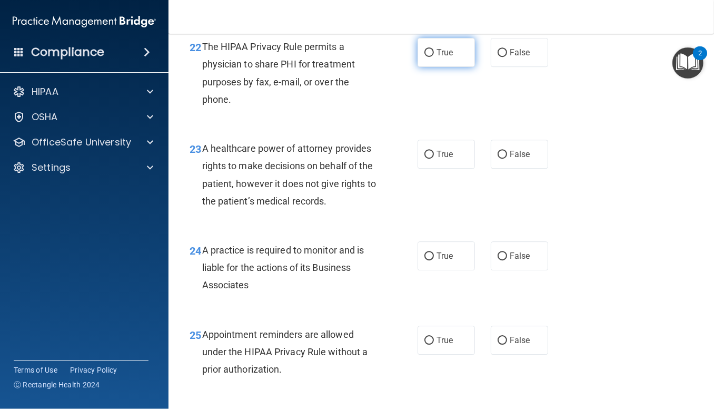
click at [456, 67] on label "True" at bounding box center [446, 52] width 57 height 29
click at [434, 57] on input "True" at bounding box center [428, 53] width 9 height 8
radio input "true"
click at [510, 159] on span "False" at bounding box center [520, 154] width 21 height 10
click at [505, 158] on input "False" at bounding box center [502, 155] width 9 height 8
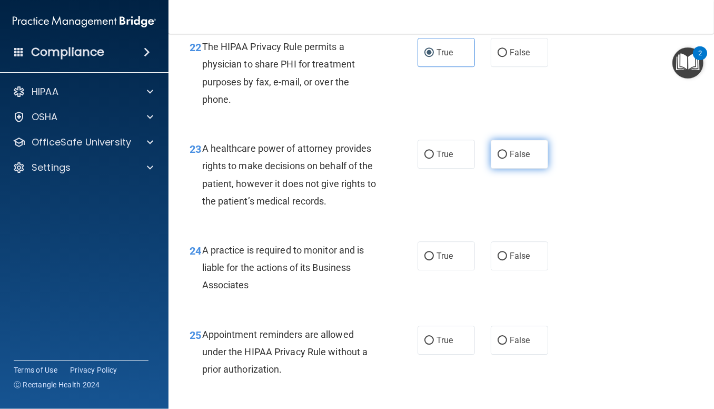
radio input "true"
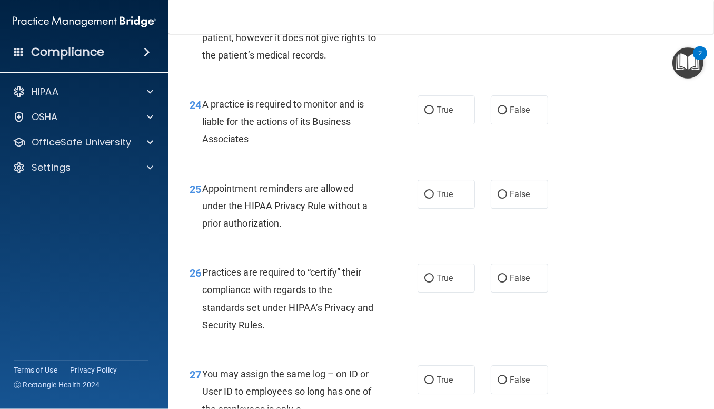
scroll to position [2371, 0]
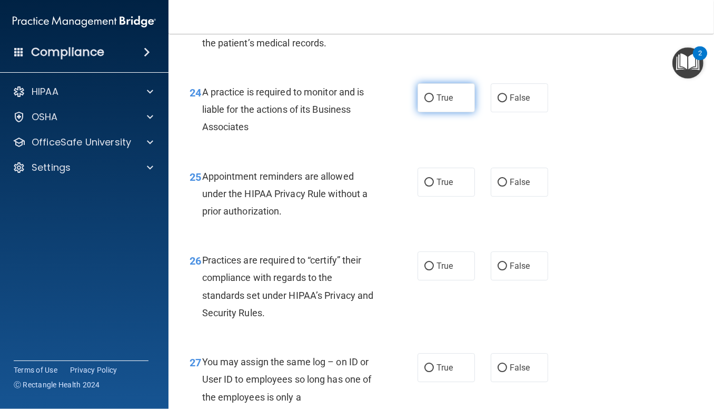
click at [456, 112] on label "True" at bounding box center [446, 97] width 57 height 29
click at [434, 102] on input "True" at bounding box center [428, 98] width 9 height 8
radio input "true"
click at [522, 187] on span "False" at bounding box center [520, 182] width 21 height 10
click at [507, 186] on input "False" at bounding box center [502, 182] width 9 height 8
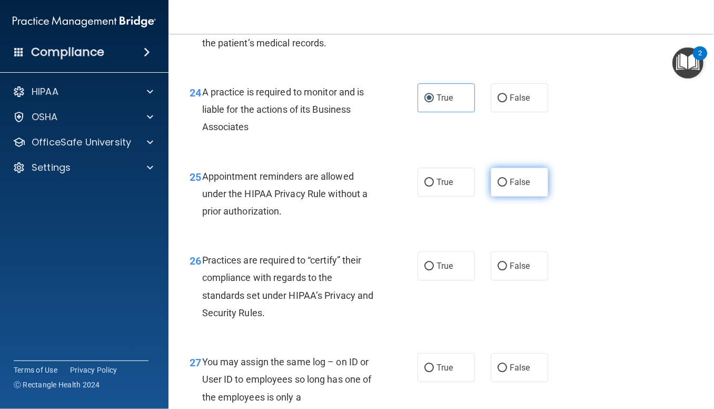
radio input "true"
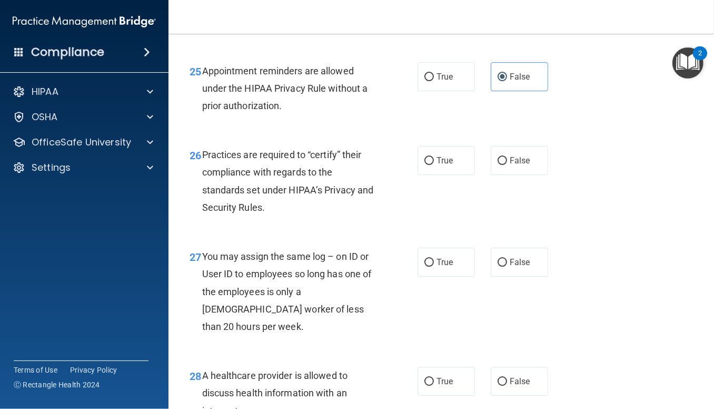
scroll to position [2503, 0]
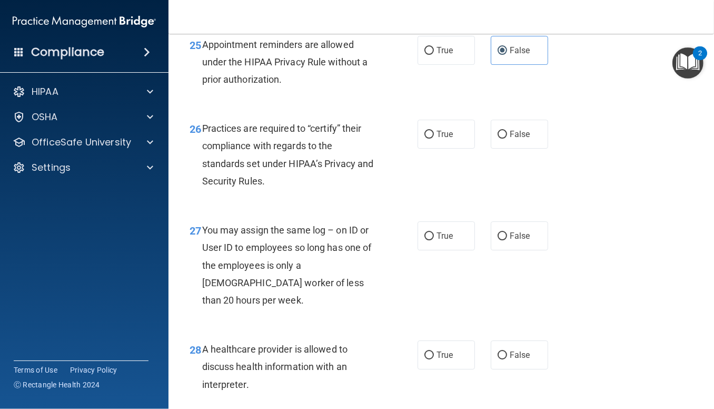
click at [444, 148] on label "True" at bounding box center [446, 134] width 57 height 29
click at [434, 138] on input "True" at bounding box center [428, 135] width 9 height 8
radio input "true"
click at [515, 241] on span "False" at bounding box center [520, 236] width 21 height 10
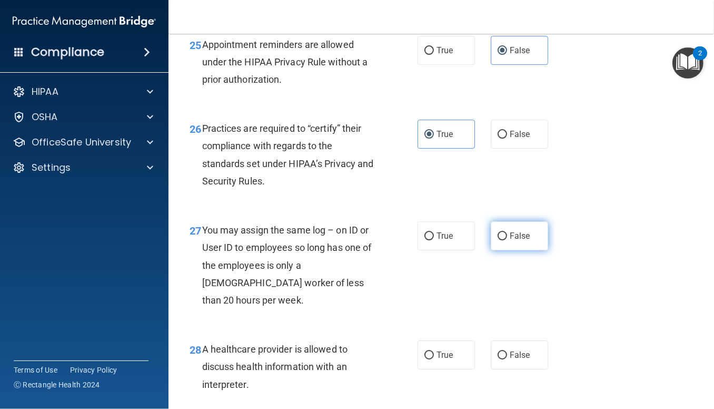
click at [507, 240] on input "False" at bounding box center [502, 236] width 9 height 8
radio input "true"
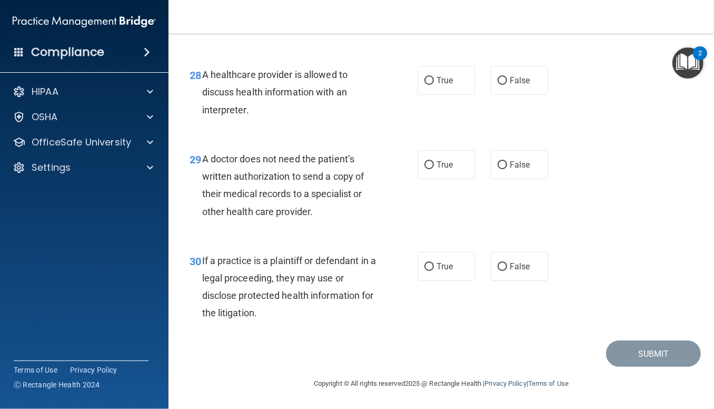
scroll to position [2831, 0]
click at [438, 75] on label "True" at bounding box center [446, 80] width 57 height 29
click at [434, 77] on input "True" at bounding box center [428, 81] width 9 height 8
radio input "true"
click at [491, 155] on label "False" at bounding box center [519, 164] width 57 height 29
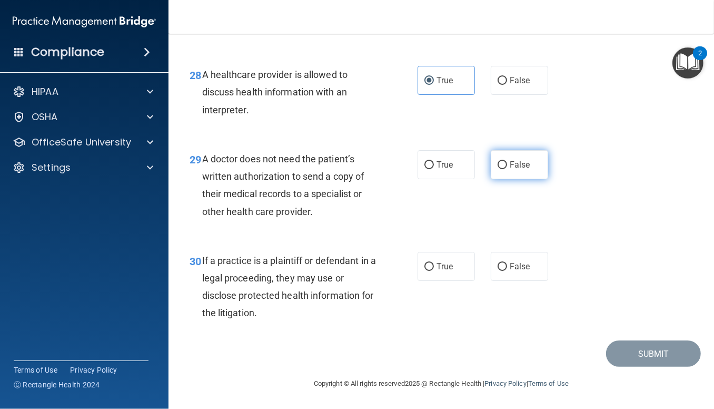
click at [498, 161] on input "False" at bounding box center [502, 165] width 9 height 8
radio input "true"
click at [510, 269] on span "False" at bounding box center [520, 266] width 21 height 10
click at [507, 269] on input "False" at bounding box center [502, 267] width 9 height 8
radio input "true"
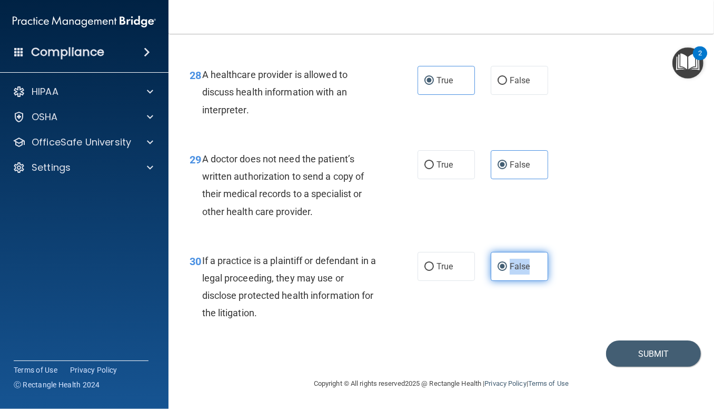
click at [510, 269] on span "False" at bounding box center [520, 266] width 21 height 10
click at [507, 269] on input "False" at bounding box center [502, 267] width 9 height 8
drag, startPoint x: 509, startPoint y: 269, endPoint x: 632, endPoint y: 208, distance: 137.0
click at [632, 208] on div "29 A doctor does not need the patient’s written authorization to send a copy of…" at bounding box center [441, 188] width 519 height 102
click at [658, 347] on button "Submit" at bounding box center [653, 353] width 95 height 27
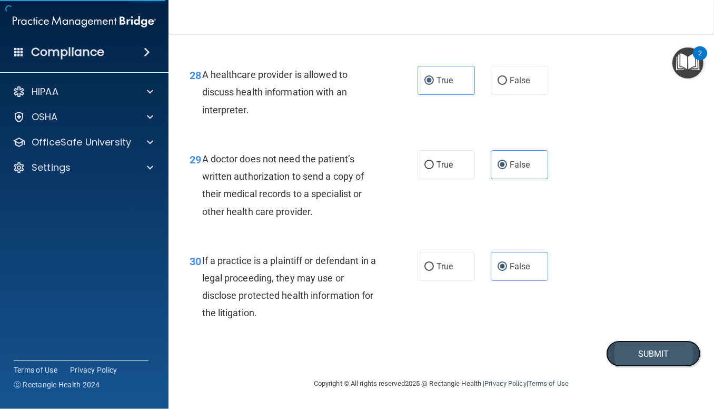
click at [657, 347] on button "Submit" at bounding box center [653, 353] width 95 height 27
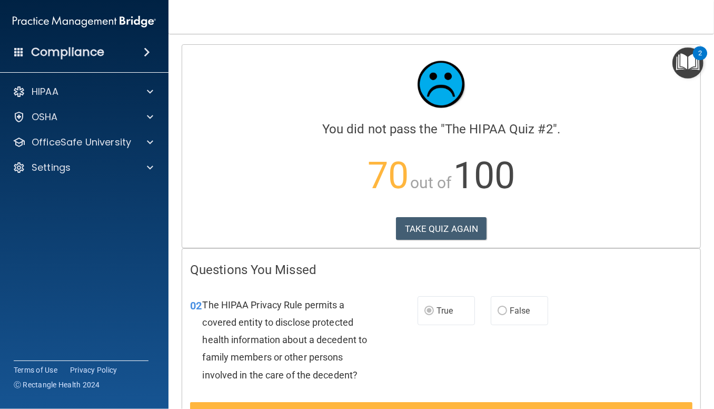
click at [517, 41] on main "Calculating your score.... You did not pass the " The HIPAA Quiz #2 ". 70 out o…" at bounding box center [440, 221] width 545 height 375
click at [433, 234] on button "TAKE QUIZ AGAIN" at bounding box center [441, 228] width 91 height 23
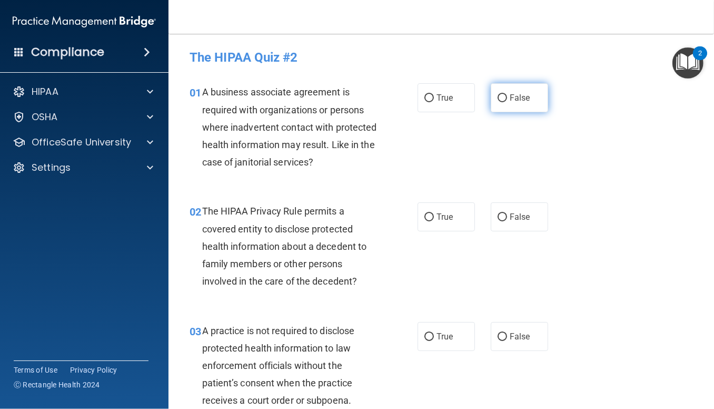
click at [502, 101] on label "False" at bounding box center [519, 97] width 57 height 29
click at [502, 101] on input "False" at bounding box center [502, 98] width 9 height 8
radio input "true"
click at [512, 206] on label "False" at bounding box center [519, 216] width 57 height 29
click at [507, 213] on input "False" at bounding box center [502, 217] width 9 height 8
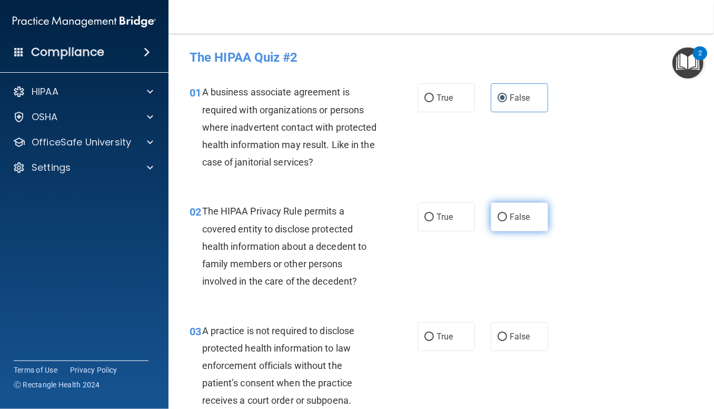
radio input "true"
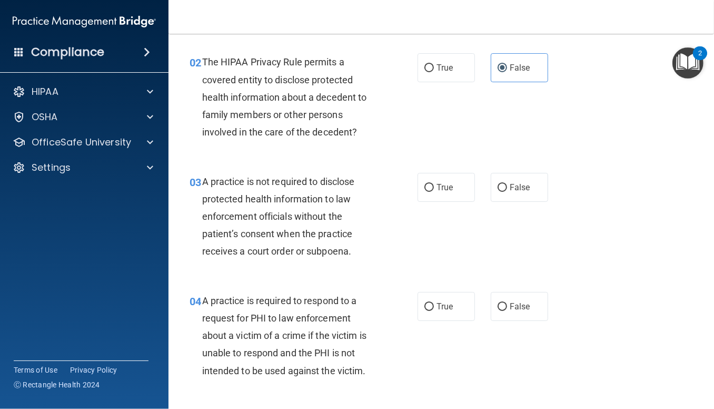
scroll to position [185, 0]
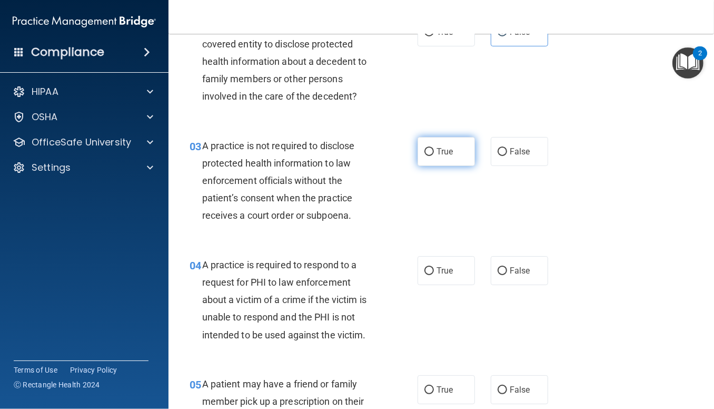
click at [436, 145] on label "True" at bounding box center [446, 151] width 57 height 29
click at [434, 148] on input "True" at bounding box center [428, 152] width 9 height 8
radio input "true"
click at [511, 280] on label "False" at bounding box center [519, 270] width 57 height 29
click at [507, 275] on input "False" at bounding box center [502, 271] width 9 height 8
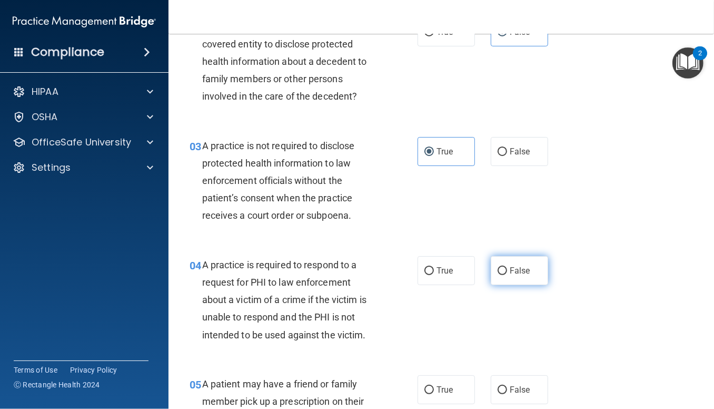
radio input "true"
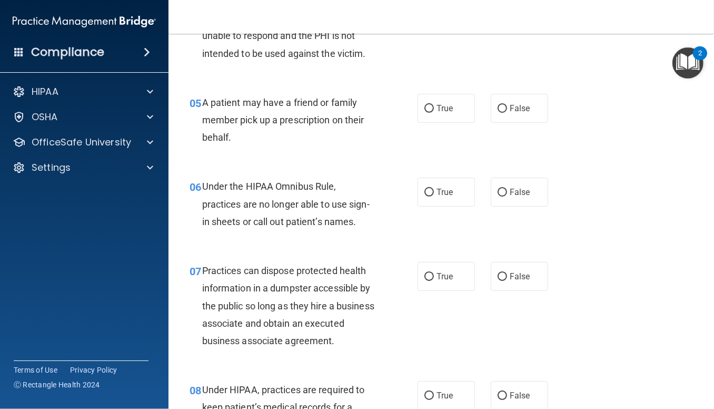
scroll to position [474, 0]
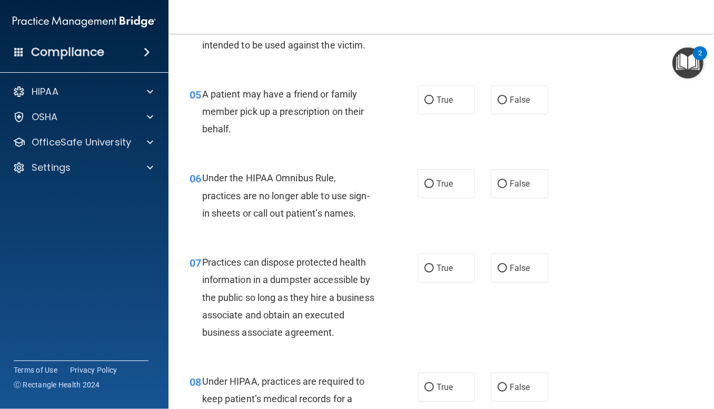
click at [456, 50] on div "04 A practice is required to respond to a request for PHI to law enforcement ab…" at bounding box center [441, 12] width 519 height 119
click at [436, 93] on label "True" at bounding box center [446, 99] width 57 height 29
click at [434, 96] on input "True" at bounding box center [428, 100] width 9 height 8
radio input "true"
click at [501, 182] on input "False" at bounding box center [502, 184] width 9 height 8
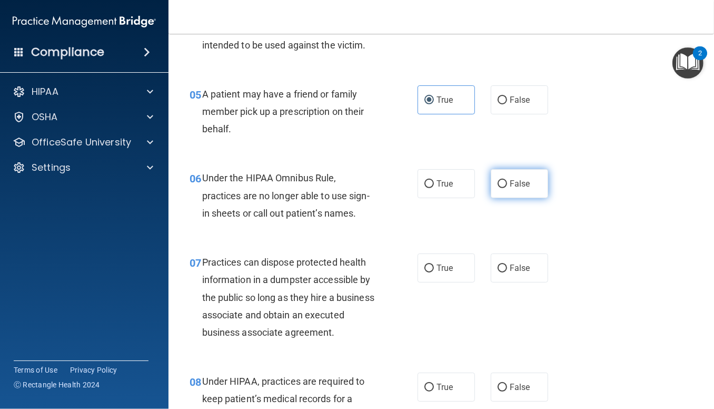
radio input "true"
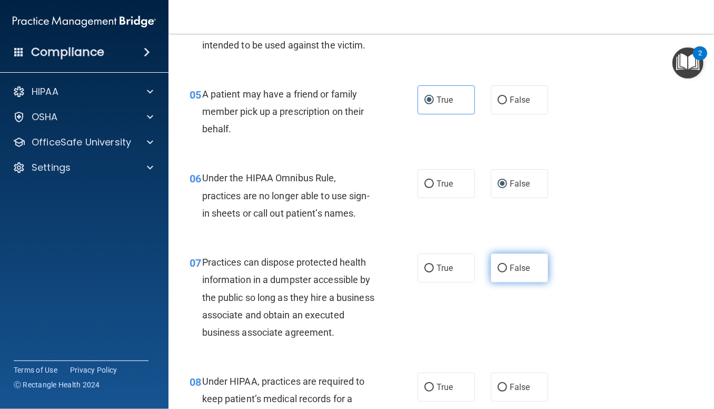
click at [519, 266] on span "False" at bounding box center [520, 268] width 21 height 10
click at [507, 266] on input "False" at bounding box center [502, 268] width 9 height 8
radio input "true"
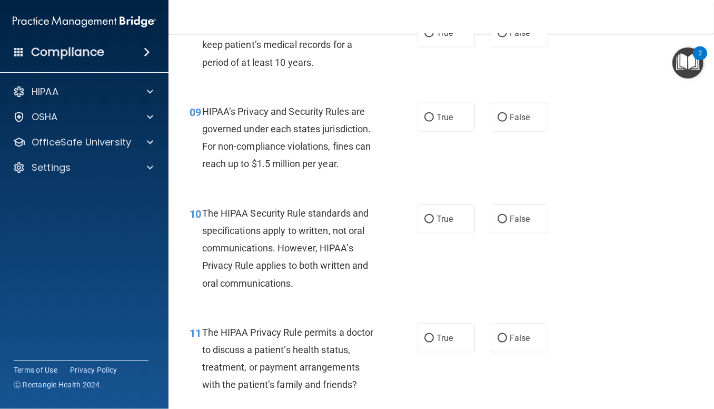
scroll to position [817, 0]
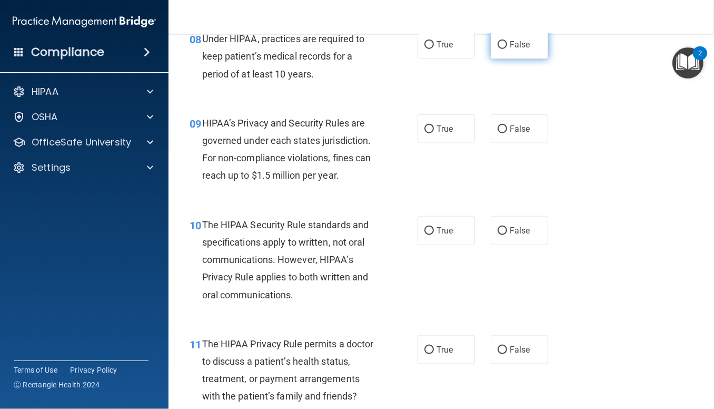
click at [509, 56] on label "False" at bounding box center [519, 44] width 57 height 29
click at [507, 49] on input "False" at bounding box center [502, 45] width 9 height 8
radio input "true"
click at [529, 143] on label "False" at bounding box center [519, 128] width 57 height 29
click at [507, 133] on input "False" at bounding box center [502, 129] width 9 height 8
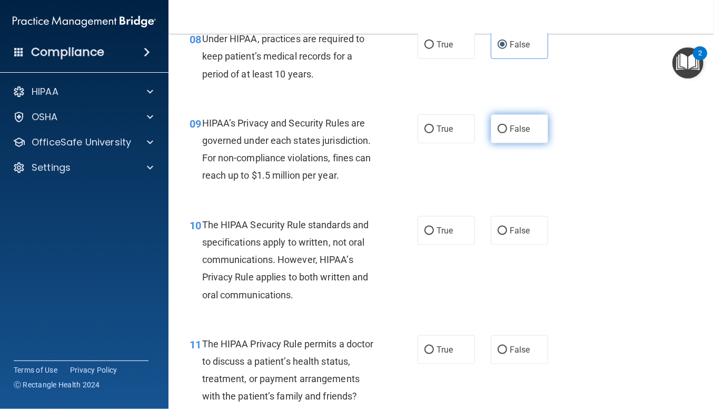
radio input "true"
drag, startPoint x: 457, startPoint y: 252, endPoint x: 638, endPoint y: 363, distance: 212.3
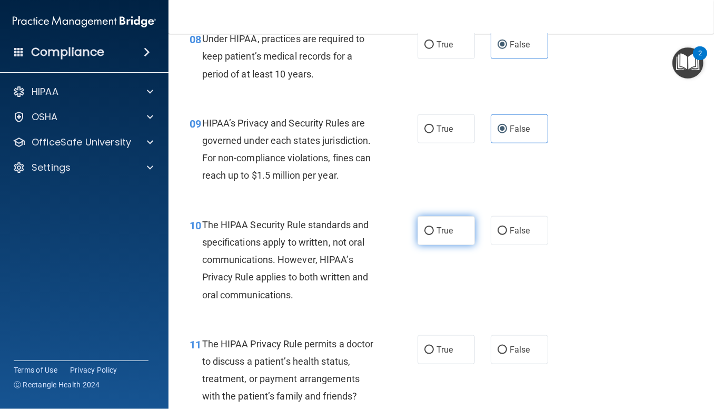
click at [418, 245] on label "True" at bounding box center [446, 230] width 57 height 29
click at [424, 235] on input "True" at bounding box center [428, 231] width 9 height 8
radio input "true"
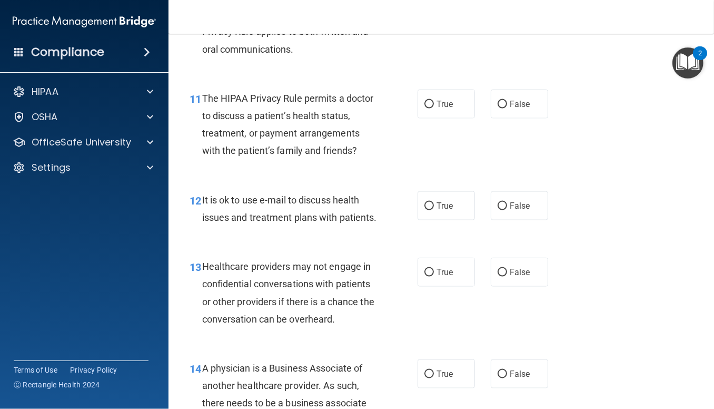
scroll to position [1071, 0]
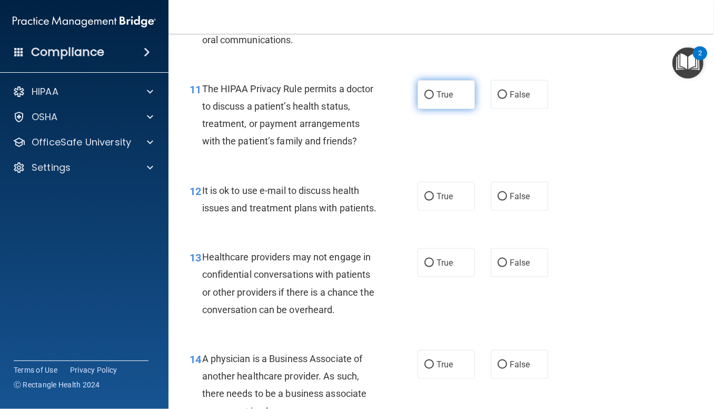
click at [441, 100] on span "True" at bounding box center [444, 95] width 16 height 10
click at [434, 99] on input "True" at bounding box center [428, 95] width 9 height 8
radio input "true"
click at [459, 211] on label "True" at bounding box center [446, 196] width 57 height 29
click at [434, 201] on input "True" at bounding box center [428, 197] width 9 height 8
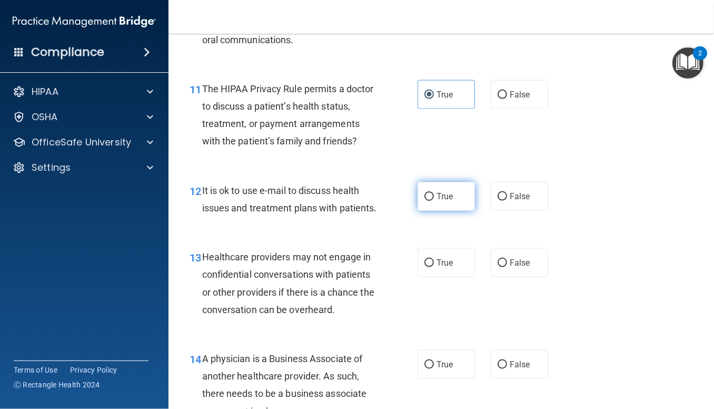
radio input "true"
click at [449, 277] on label "True" at bounding box center [446, 262] width 57 height 29
click at [434, 267] on input "True" at bounding box center [428, 263] width 9 height 8
radio input "true"
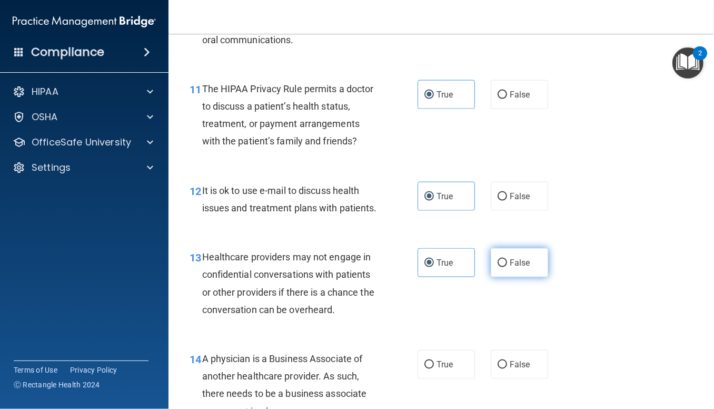
click at [499, 267] on input "False" at bounding box center [502, 263] width 9 height 8
radio input "true"
radio input "false"
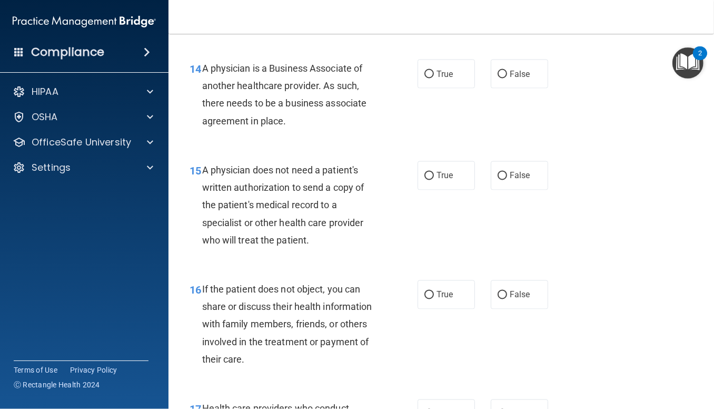
scroll to position [1379, 0]
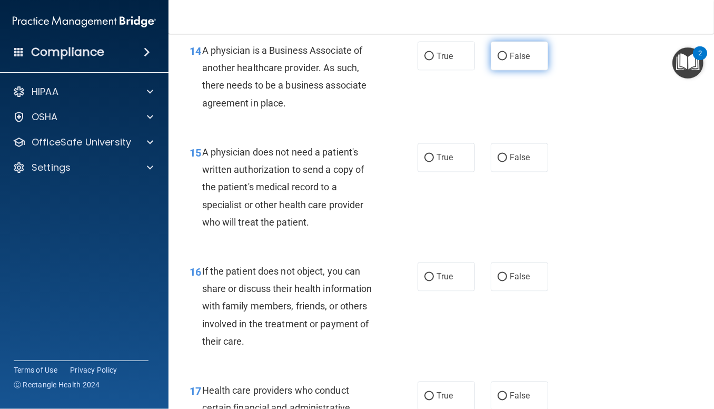
click at [510, 61] on span "False" at bounding box center [520, 56] width 21 height 10
click at [507, 61] on input "False" at bounding box center [502, 57] width 9 height 8
radio input "true"
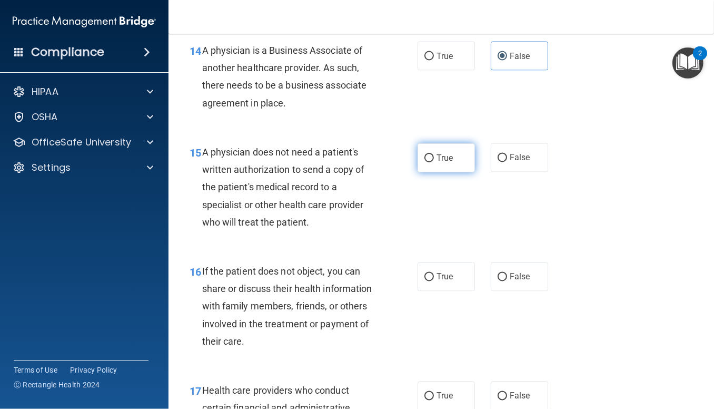
click at [450, 172] on label "True" at bounding box center [446, 157] width 57 height 29
click at [434, 162] on input "True" at bounding box center [428, 158] width 9 height 8
radio input "true"
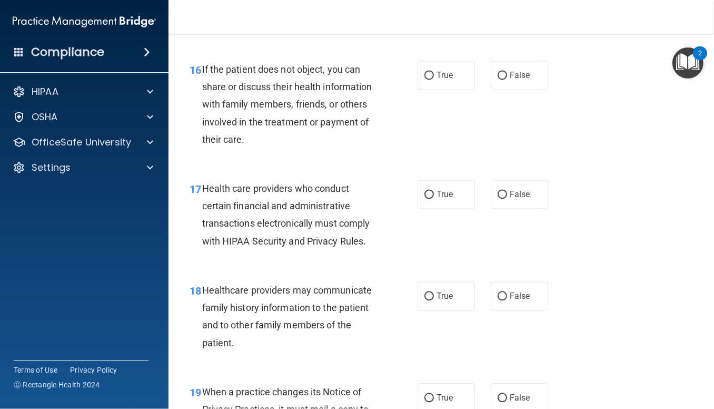
scroll to position [1625, 0]
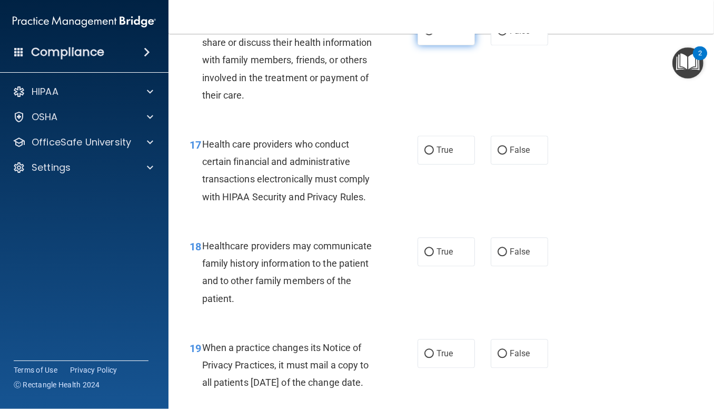
click at [456, 45] on label "True" at bounding box center [446, 30] width 57 height 29
click at [434, 35] on input "True" at bounding box center [428, 31] width 9 height 8
radio input "true"
click at [436, 155] on span "True" at bounding box center [444, 150] width 16 height 10
click at [434, 154] on input "True" at bounding box center [428, 150] width 9 height 8
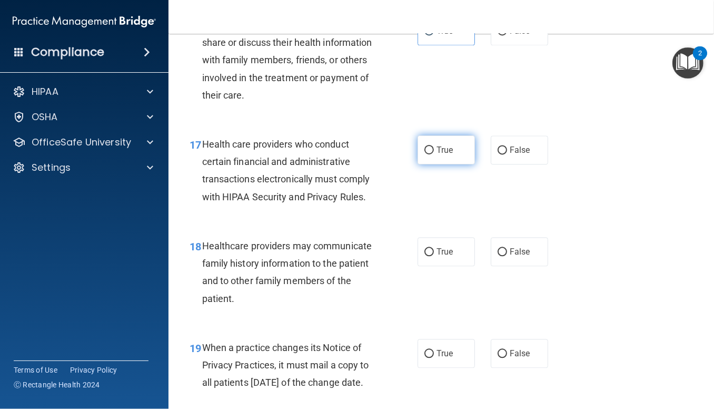
radio input "true"
click at [516, 266] on label "False" at bounding box center [519, 251] width 57 height 29
click at [507, 256] on input "False" at bounding box center [502, 252] width 9 height 8
radio input "true"
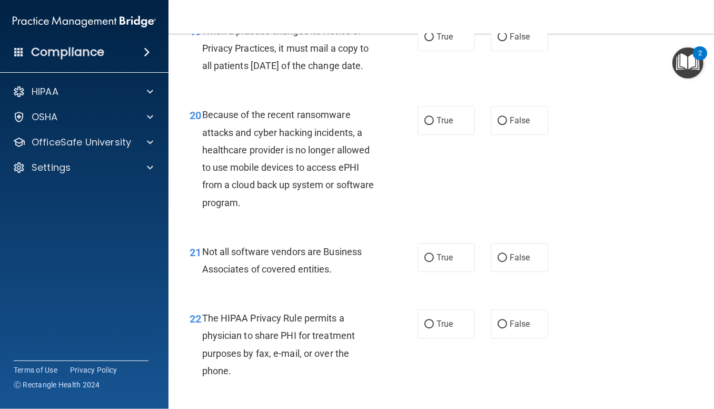
scroll to position [1968, 0]
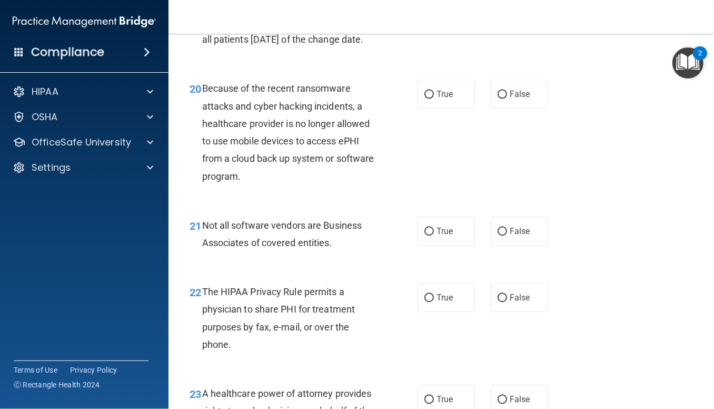
click at [515, 25] on label "False" at bounding box center [519, 10] width 57 height 29
click at [507, 15] on input "False" at bounding box center [502, 11] width 9 height 8
radio input "true"
click at [457, 245] on label "True" at bounding box center [446, 230] width 57 height 29
click at [434, 235] on input "True" at bounding box center [428, 231] width 9 height 8
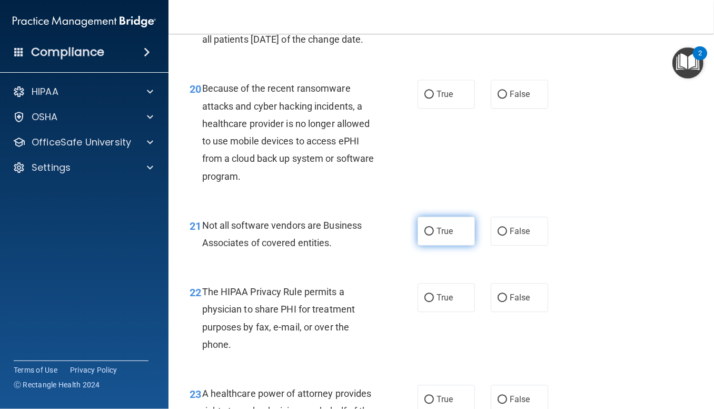
radio input "true"
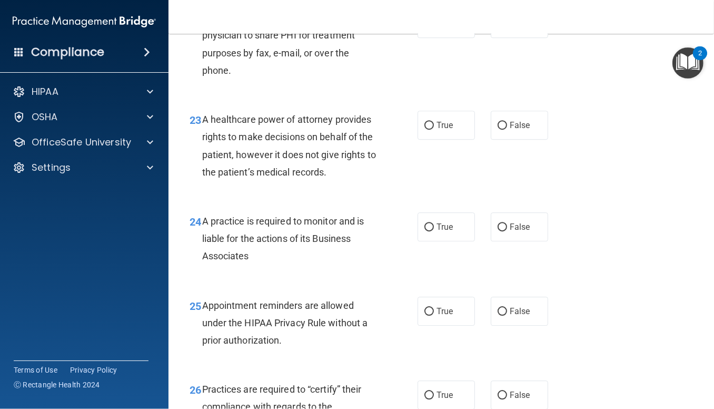
scroll to position [2250, 0]
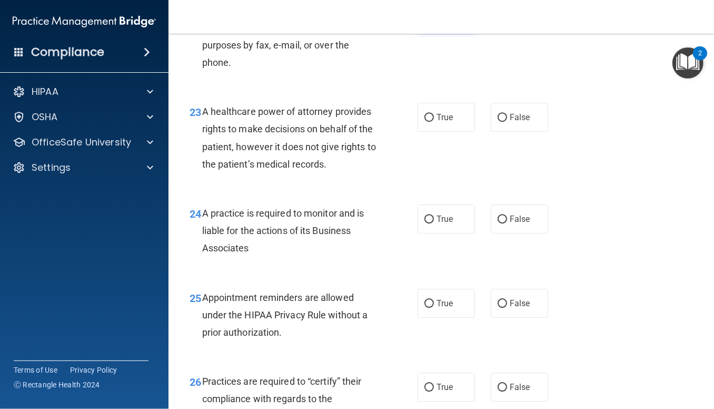
click at [443, 21] on span "True" at bounding box center [444, 16] width 16 height 10
click at [434, 20] on input "True" at bounding box center [428, 16] width 9 height 8
radio input "true"
click at [443, 21] on span "True" at bounding box center [444, 16] width 16 height 10
click at [434, 20] on input "True" at bounding box center [428, 16] width 9 height 8
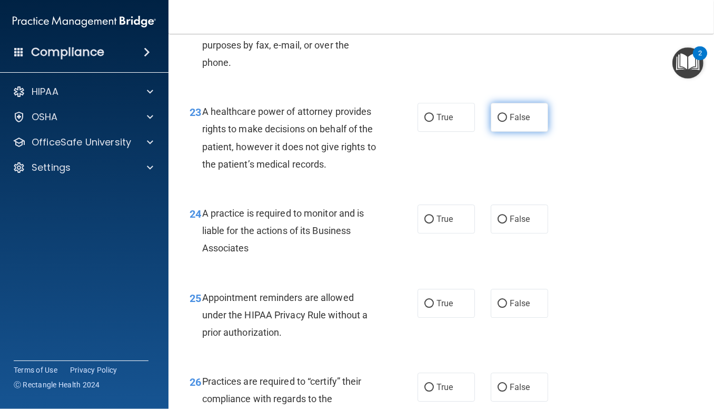
click at [510, 122] on span "False" at bounding box center [520, 117] width 21 height 10
click at [507, 122] on input "False" at bounding box center [502, 118] width 9 height 8
radio input "true"
click at [514, 233] on label "False" at bounding box center [519, 218] width 57 height 29
click at [507, 223] on input "False" at bounding box center [502, 219] width 9 height 8
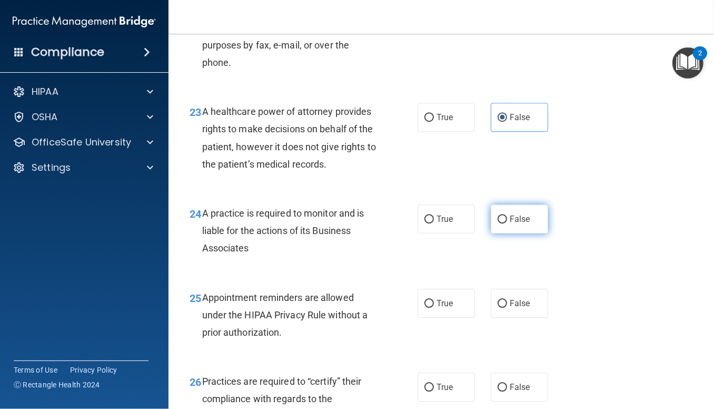
radio input "true"
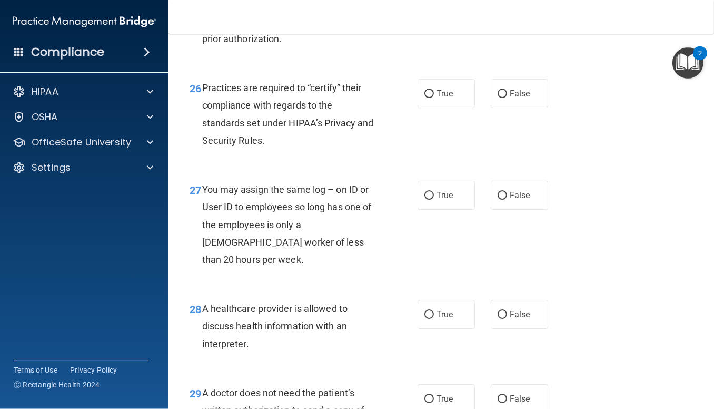
scroll to position [2549, 0]
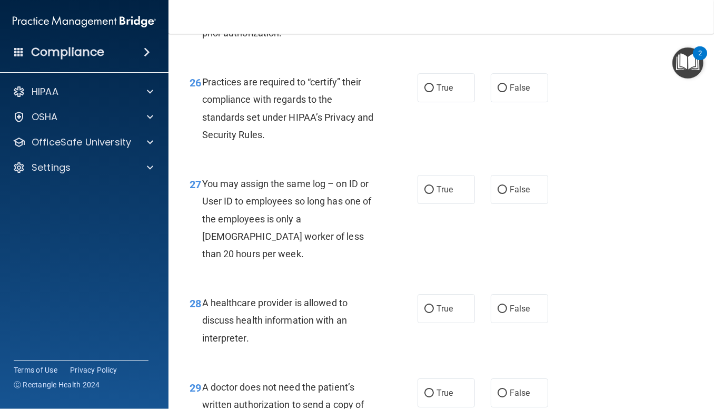
click at [441, 9] on span "True" at bounding box center [444, 4] width 16 height 10
click at [434, 8] on input "True" at bounding box center [428, 5] width 9 height 8
radio input "true"
click at [510, 93] on span "False" at bounding box center [520, 88] width 21 height 10
click at [507, 92] on input "False" at bounding box center [502, 88] width 9 height 8
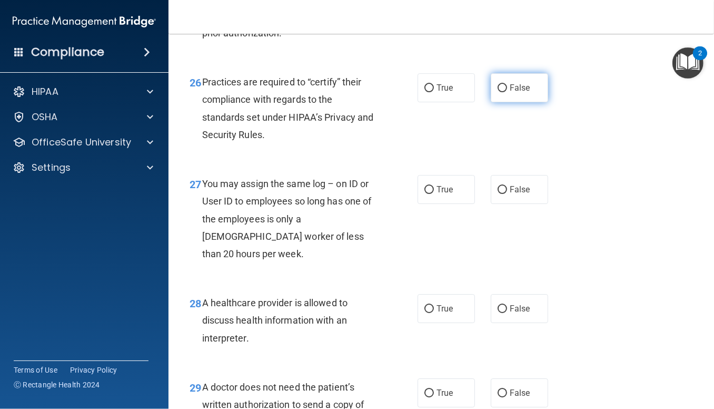
radio input "true"
click at [513, 204] on label "False" at bounding box center [519, 189] width 57 height 29
click at [507, 194] on input "False" at bounding box center [502, 190] width 9 height 8
radio input "true"
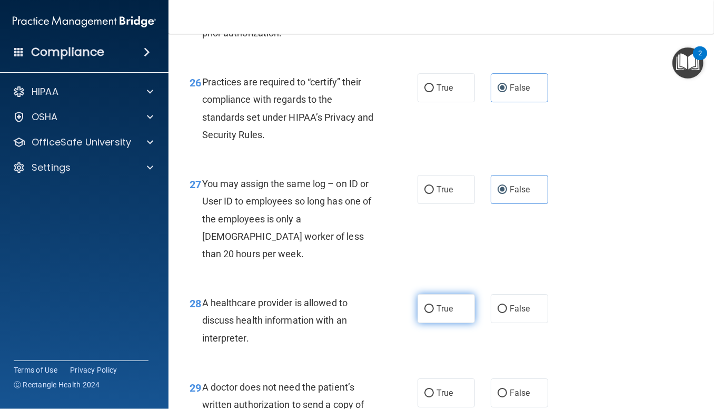
click at [456, 323] on label "True" at bounding box center [446, 308] width 57 height 29
click at [434, 313] on input "True" at bounding box center [428, 309] width 9 height 8
radio input "true"
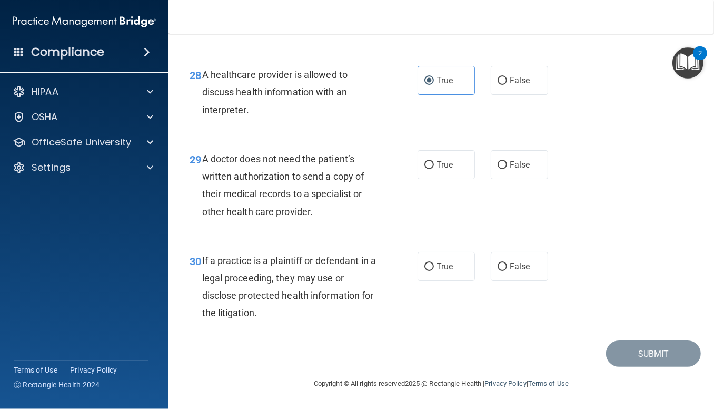
scroll to position [2831, 0]
click at [440, 172] on label "True" at bounding box center [446, 164] width 57 height 29
click at [434, 169] on input "True" at bounding box center [428, 165] width 9 height 8
radio input "true"
click at [450, 261] on label "True" at bounding box center [446, 266] width 57 height 29
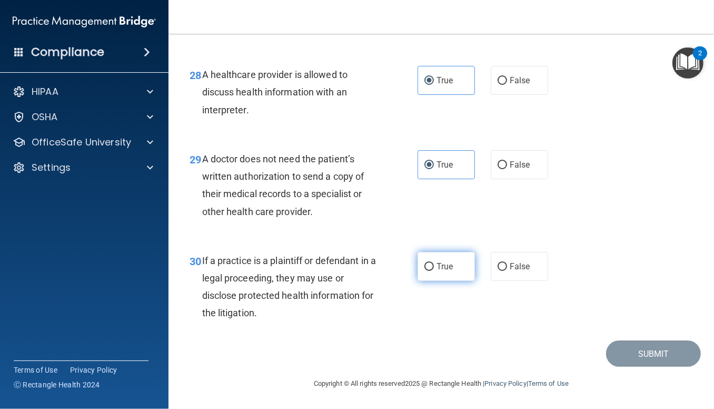
click at [434, 263] on input "True" at bounding box center [428, 267] width 9 height 8
radio input "true"
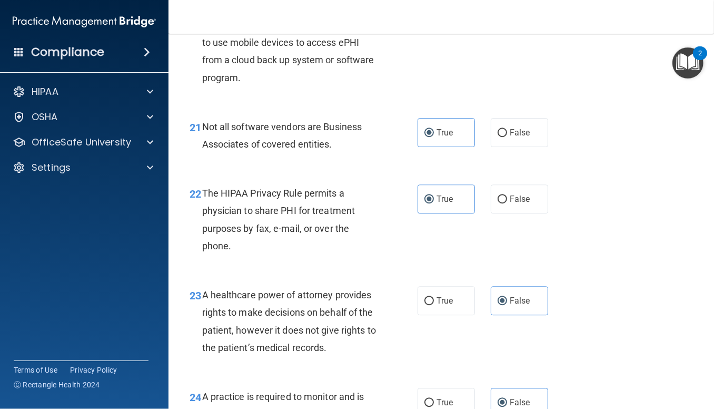
scroll to position [2014, 0]
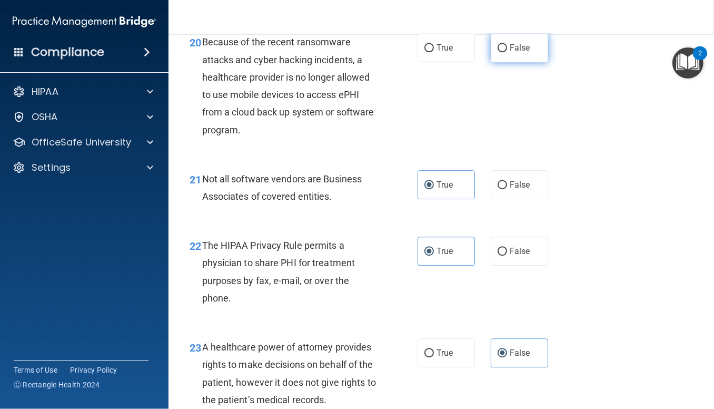
click at [531, 62] on label "False" at bounding box center [519, 47] width 57 height 29
click at [507, 52] on input "False" at bounding box center [502, 48] width 9 height 8
radio input "true"
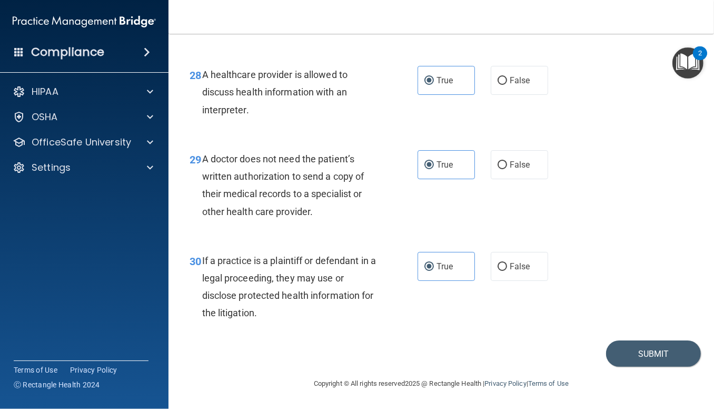
scroll to position [2831, 0]
click at [677, 345] on button "Submit" at bounding box center [653, 353] width 95 height 27
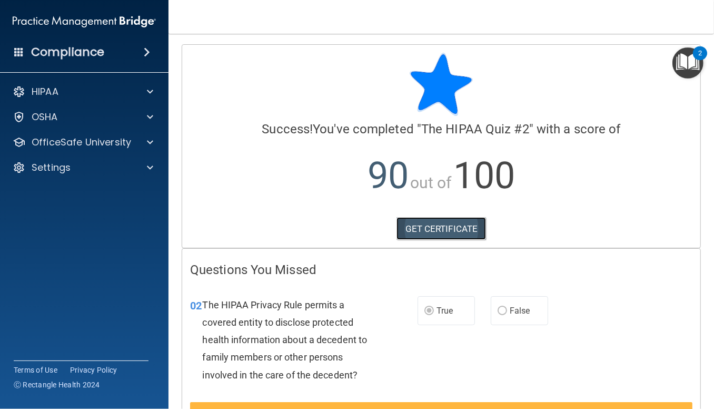
click at [448, 226] on link "GET CERTIFICATE" at bounding box center [441, 228] width 90 height 23
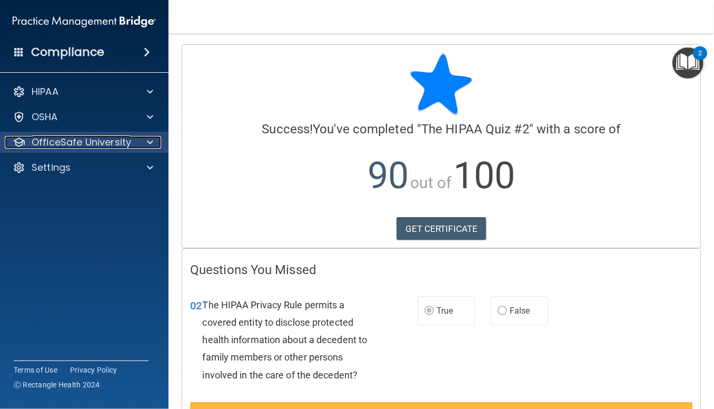
click at [93, 143] on p "OfficeSafe University" at bounding box center [82, 142] width 100 height 13
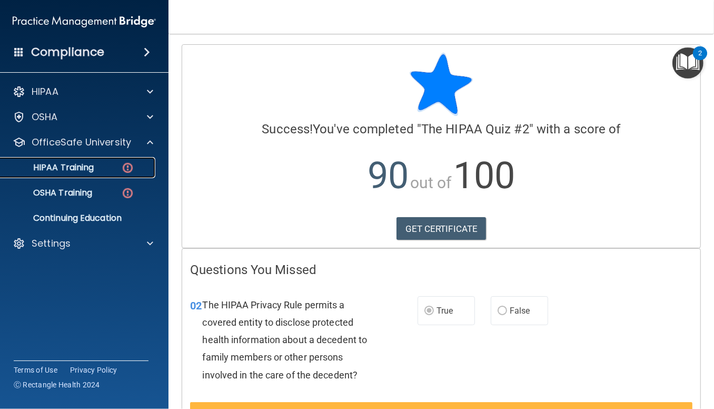
click at [92, 163] on p "HIPAA Training" at bounding box center [50, 167] width 87 height 11
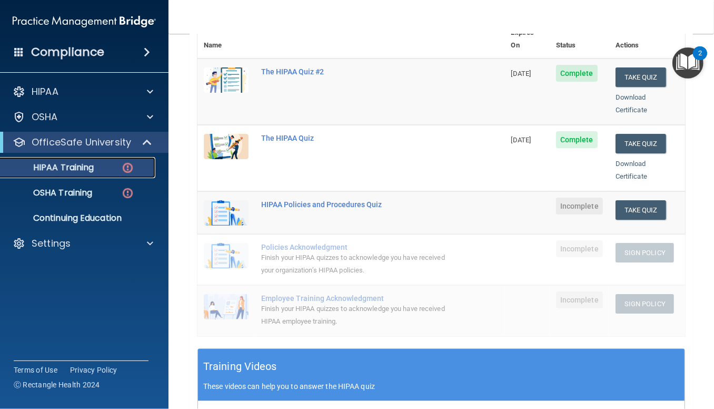
scroll to position [138, 0]
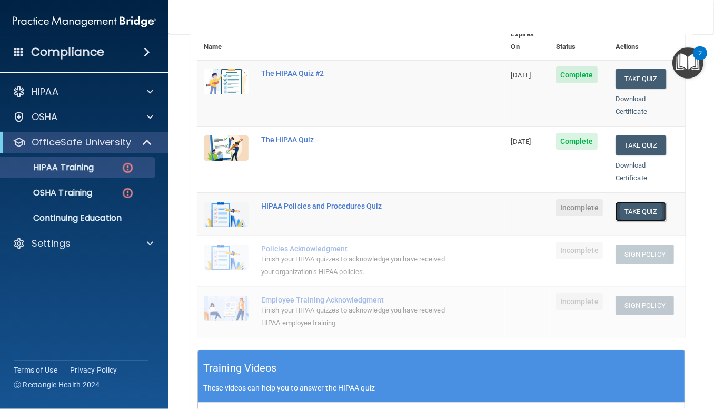
click at [644, 202] on button "Take Quiz" at bounding box center [640, 211] width 51 height 19
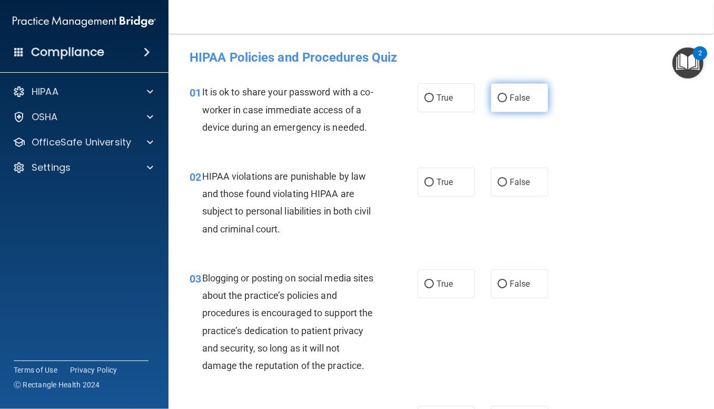
click at [517, 94] on span "False" at bounding box center [520, 98] width 21 height 10
click at [507, 94] on input "False" at bounding box center [502, 98] width 9 height 8
radio input "true"
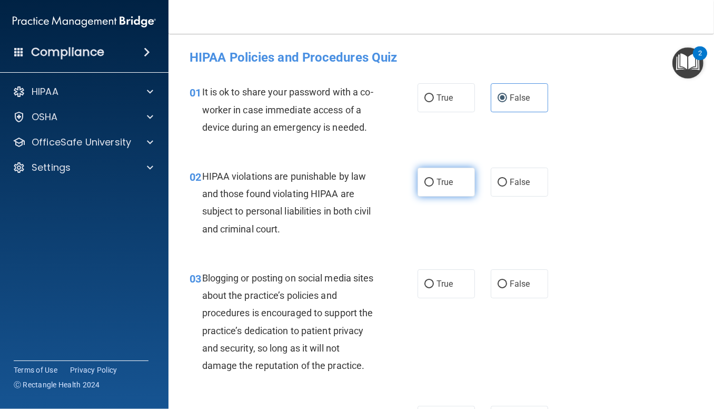
click at [450, 191] on label "True" at bounding box center [446, 181] width 57 height 29
click at [434, 186] on input "True" at bounding box center [428, 182] width 9 height 8
radio input "true"
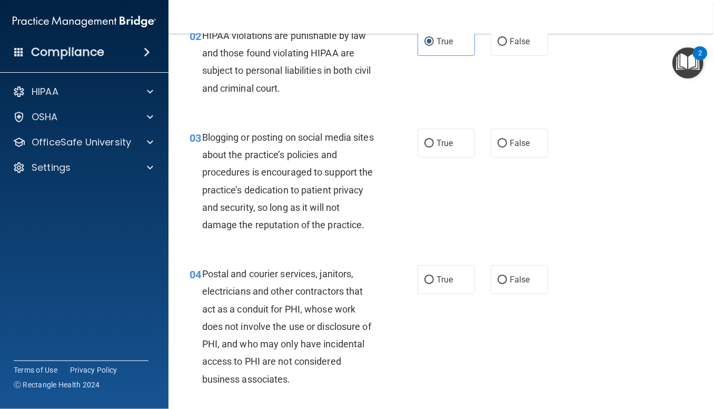
scroll to position [193, 0]
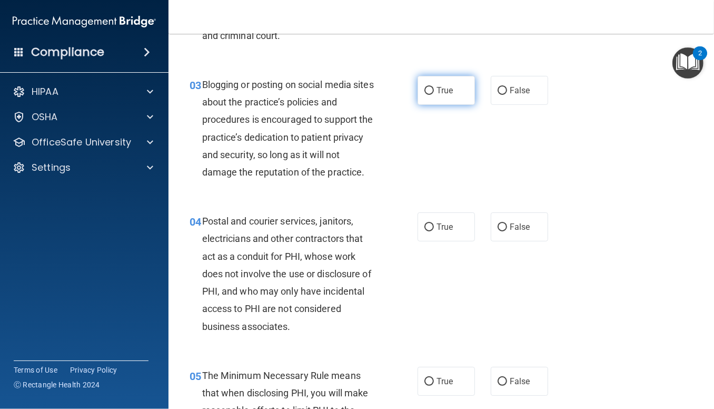
click at [437, 95] on span "True" at bounding box center [444, 90] width 16 height 10
click at [434, 95] on input "True" at bounding box center [428, 91] width 9 height 8
radio input "true"
click at [443, 232] on span "True" at bounding box center [444, 227] width 16 height 10
click at [434, 231] on input "True" at bounding box center [428, 227] width 9 height 8
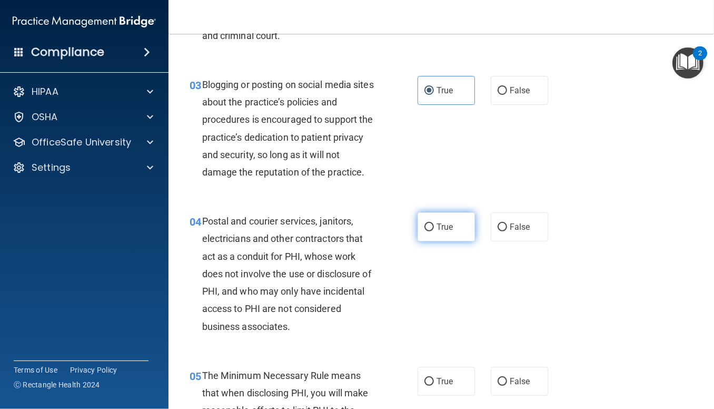
radio input "true"
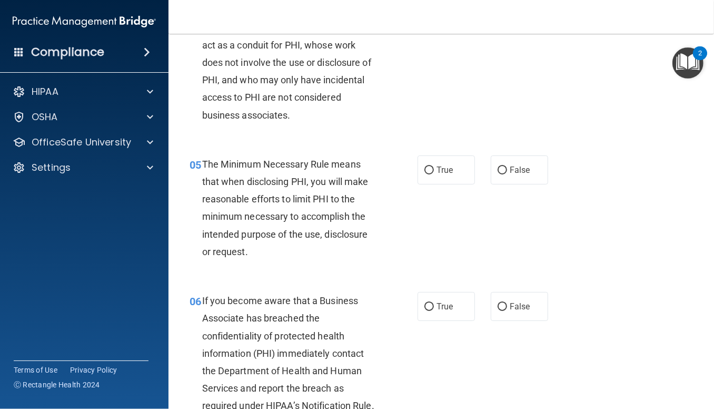
scroll to position [431, 0]
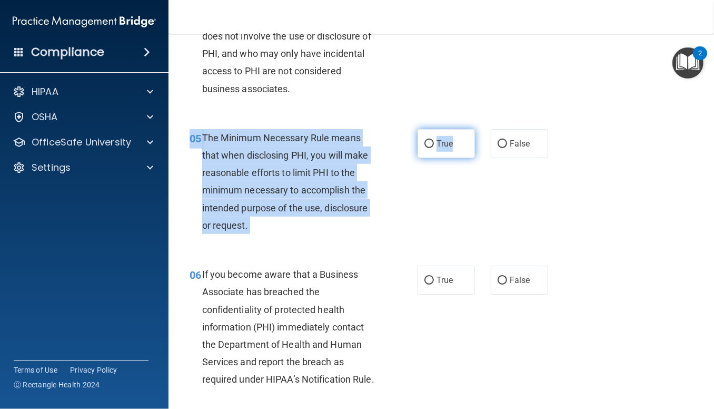
drag, startPoint x: 454, startPoint y: 161, endPoint x: 446, endPoint y: 180, distance: 20.5
click at [446, 180] on div "05 The Minimum Necessary Rule means that when disclosing PHI, you will make rea…" at bounding box center [441, 184] width 519 height 136
click at [446, 148] on span "True" at bounding box center [444, 143] width 16 height 10
click at [434, 148] on input "True" at bounding box center [428, 144] width 9 height 8
radio input "true"
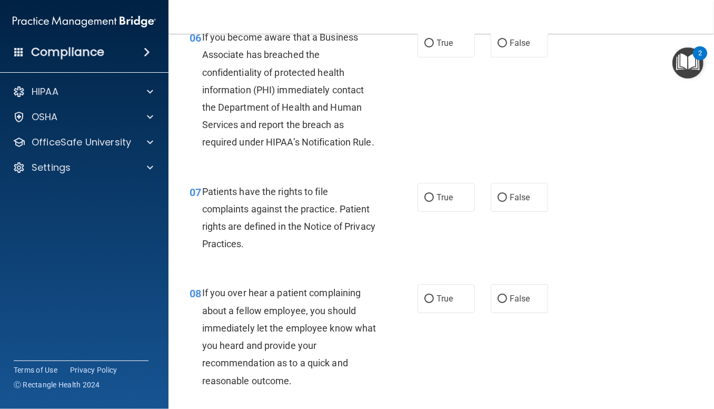
scroll to position [694, 0]
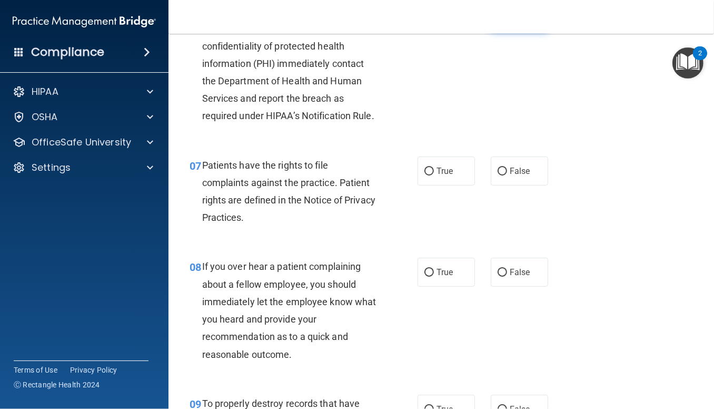
click at [498, 21] on input "False" at bounding box center [502, 17] width 9 height 8
radio input "true"
click at [458, 185] on label "True" at bounding box center [446, 170] width 57 height 29
click at [434, 175] on input "True" at bounding box center [428, 171] width 9 height 8
radio input "true"
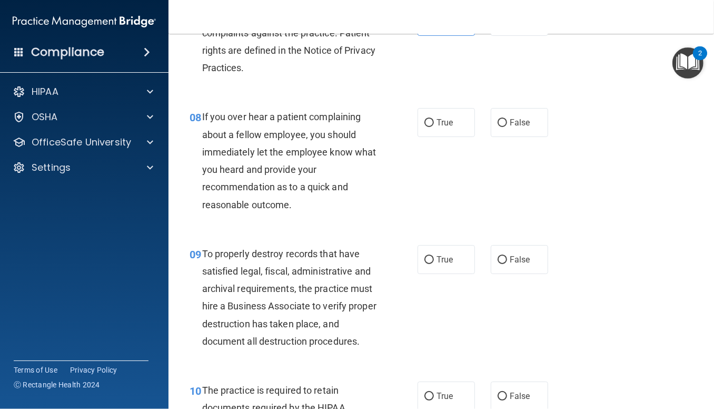
scroll to position [852, 0]
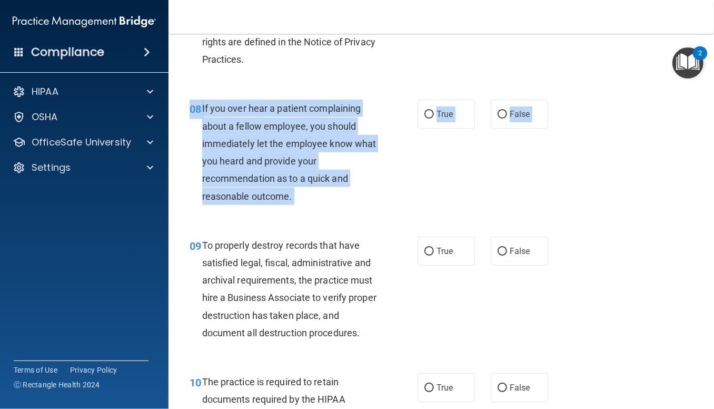
drag, startPoint x: 619, startPoint y: 370, endPoint x: 595, endPoint y: 199, distance: 172.2
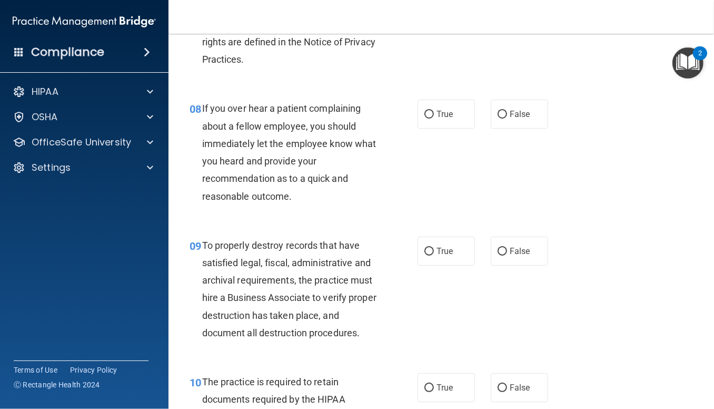
drag, startPoint x: 595, startPoint y: 199, endPoint x: 574, endPoint y: 219, distance: 28.7
click at [574, 219] on div "08 If you over hear a patient complaining about a fellow employee, you should i…" at bounding box center [441, 154] width 519 height 136
click at [524, 128] on label "False" at bounding box center [519, 114] width 57 height 29
click at [507, 118] on input "False" at bounding box center [502, 115] width 9 height 8
radio input "true"
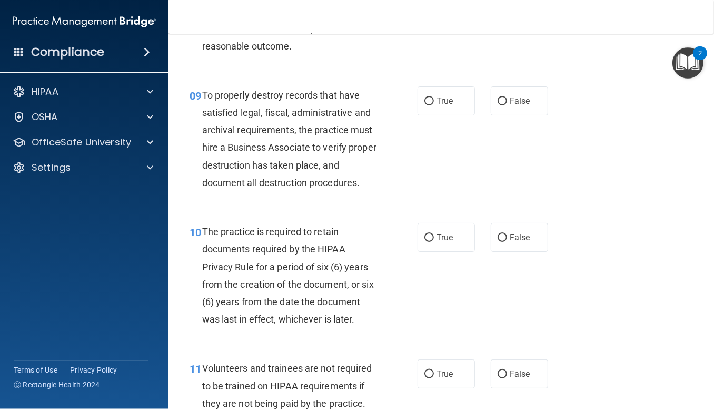
scroll to position [1046, 0]
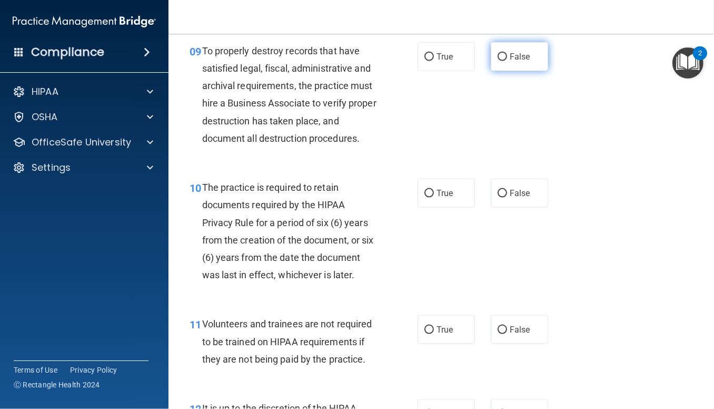
click at [519, 62] on span "False" at bounding box center [520, 57] width 21 height 10
click at [507, 61] on input "False" at bounding box center [502, 57] width 9 height 8
radio input "true"
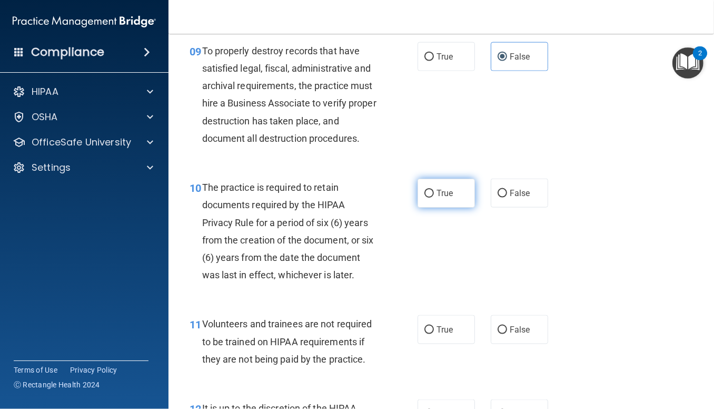
click at [446, 207] on label "True" at bounding box center [446, 192] width 57 height 29
click at [434, 197] on input "True" at bounding box center [428, 194] width 9 height 8
radio input "true"
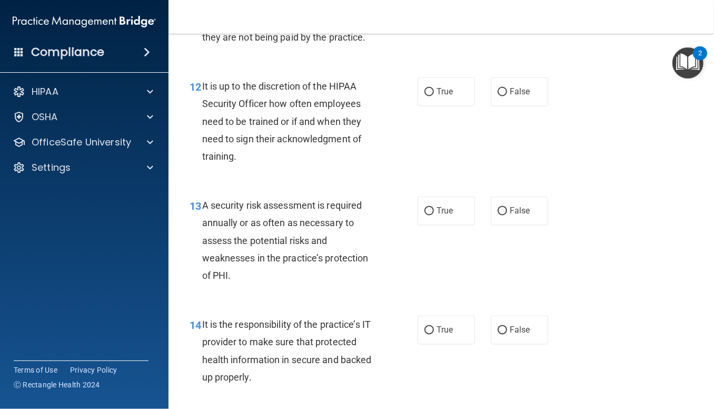
scroll to position [1380, 0]
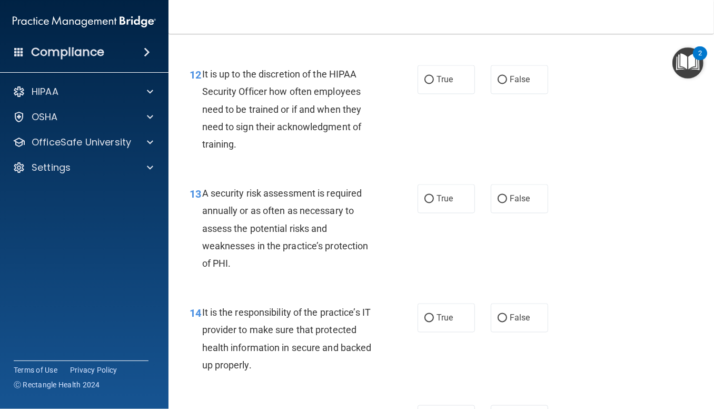
radio input "true"
click at [530, 94] on label "False" at bounding box center [519, 79] width 57 height 29
click at [507, 84] on input "False" at bounding box center [502, 80] width 9 height 8
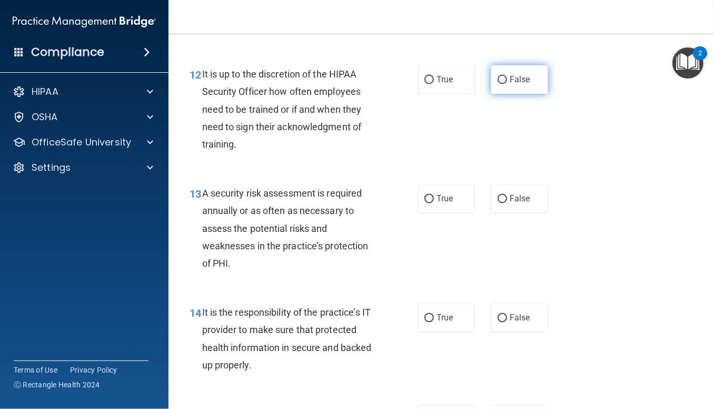
radio input "true"
click at [436, 204] on span "True" at bounding box center [444, 199] width 16 height 10
click at [433, 203] on input "True" at bounding box center [428, 199] width 9 height 8
radio input "true"
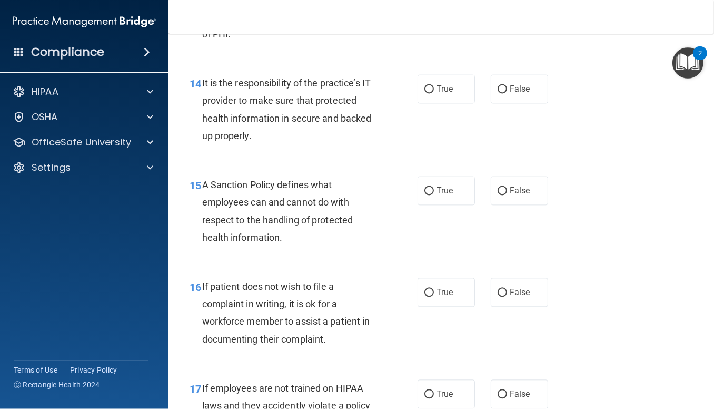
scroll to position [1680, 0]
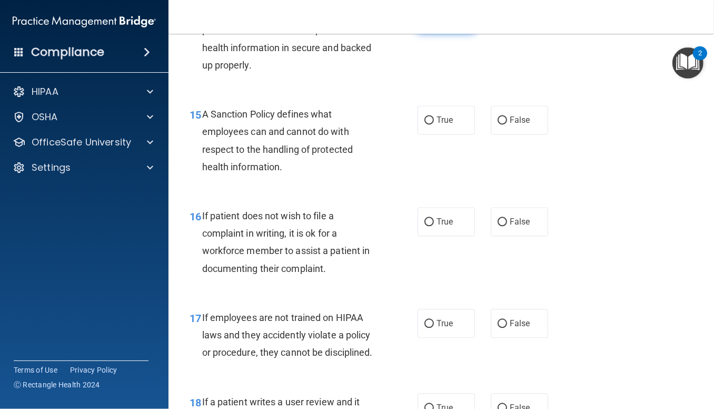
click at [441, 23] on span "True" at bounding box center [444, 18] width 16 height 10
click at [434, 23] on input "True" at bounding box center [428, 19] width 9 height 8
radio input "true"
click at [445, 134] on label "True" at bounding box center [446, 119] width 57 height 29
click at [434, 124] on input "True" at bounding box center [428, 120] width 9 height 8
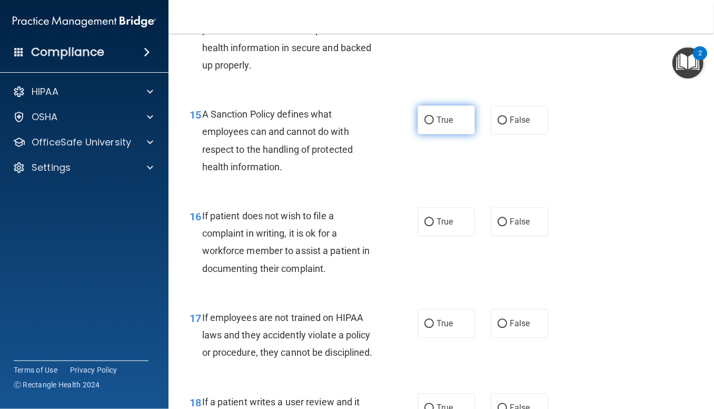
radio input "true"
click at [454, 236] on label "True" at bounding box center [446, 221] width 57 height 29
click at [434, 226] on input "True" at bounding box center [428, 222] width 9 height 8
radio input "true"
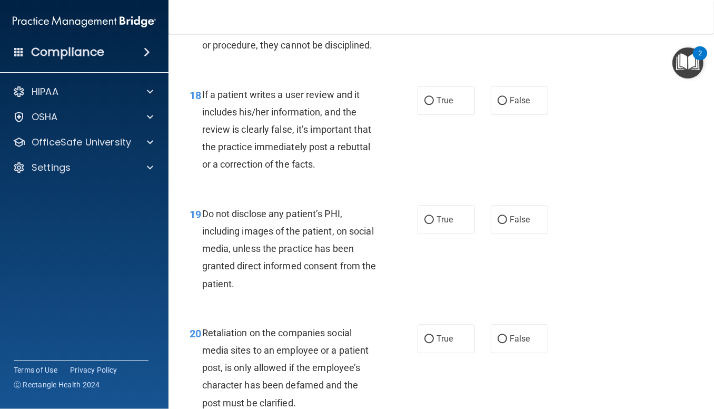
scroll to position [2013, 0]
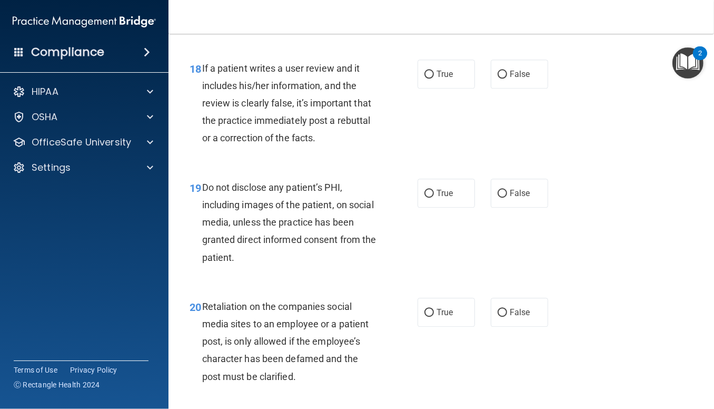
radio input "true"
click at [512, 88] on label "False" at bounding box center [519, 73] width 57 height 29
click at [507, 78] on input "False" at bounding box center [502, 75] width 9 height 8
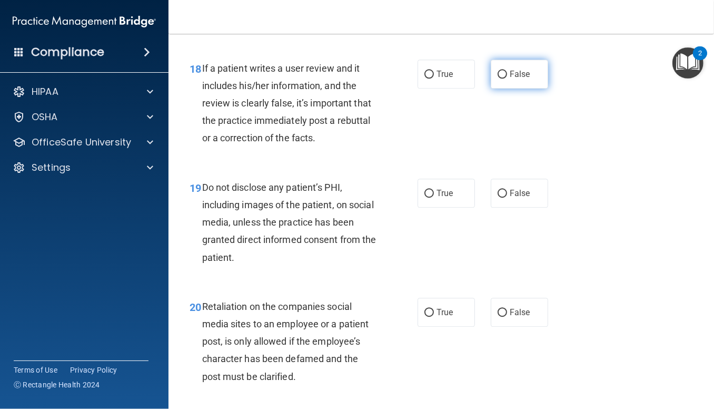
radio input "true"
click at [425, 197] on input "True" at bounding box center [428, 194] width 9 height 8
radio input "true"
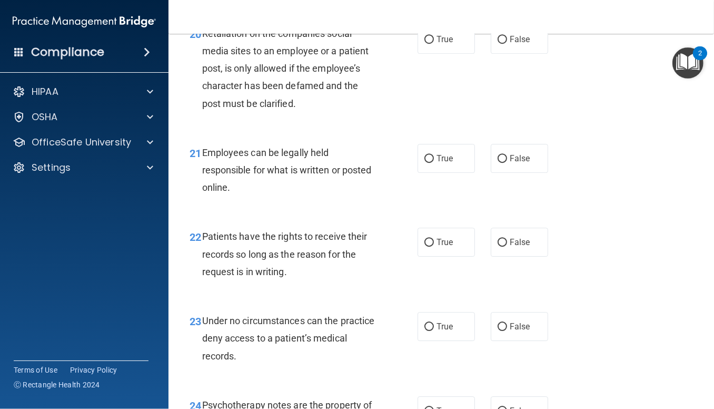
scroll to position [2312, 0]
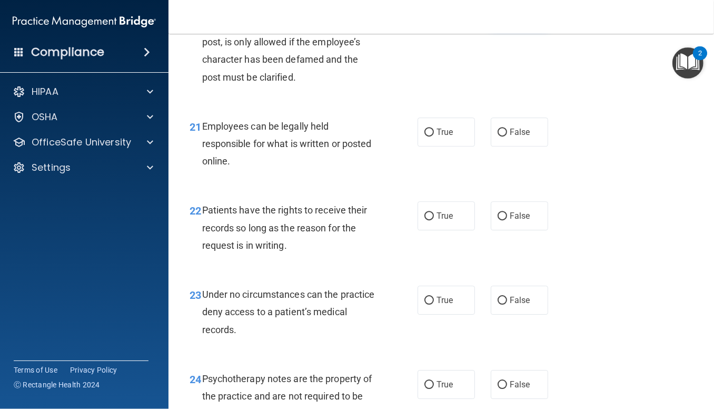
click at [501, 17] on input "False" at bounding box center [502, 13] width 9 height 8
radio input "true"
click at [498, 136] on input "False" at bounding box center [502, 132] width 9 height 8
radio input "true"
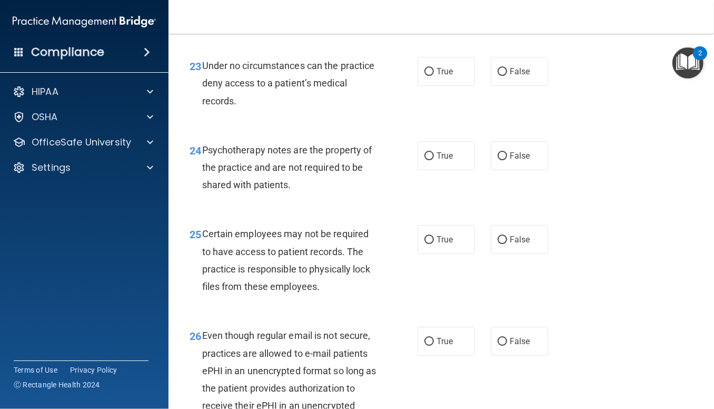
scroll to position [2567, 0]
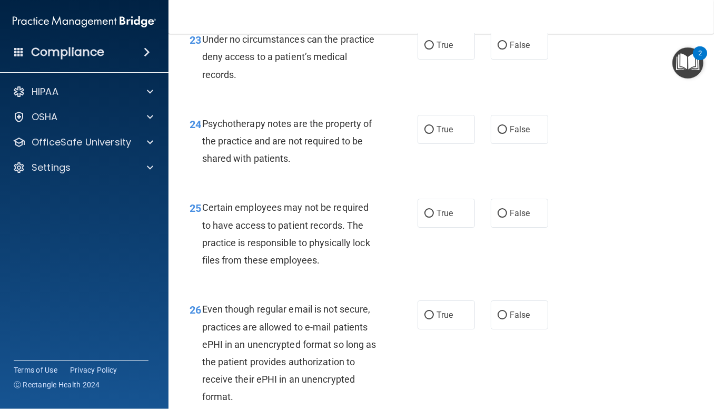
radio input "true"
click at [510, 50] on span "False" at bounding box center [520, 45] width 21 height 10
click at [507, 49] on input "False" at bounding box center [502, 46] width 9 height 8
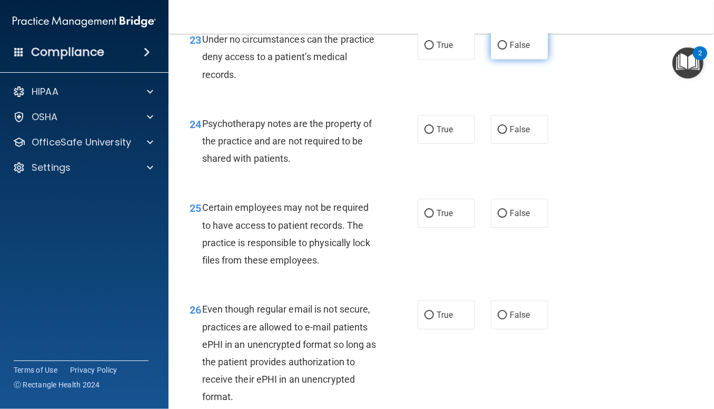
radio input "true"
click at [512, 134] on span "False" at bounding box center [520, 129] width 21 height 10
click at [507, 134] on input "False" at bounding box center [502, 130] width 9 height 8
radio input "true"
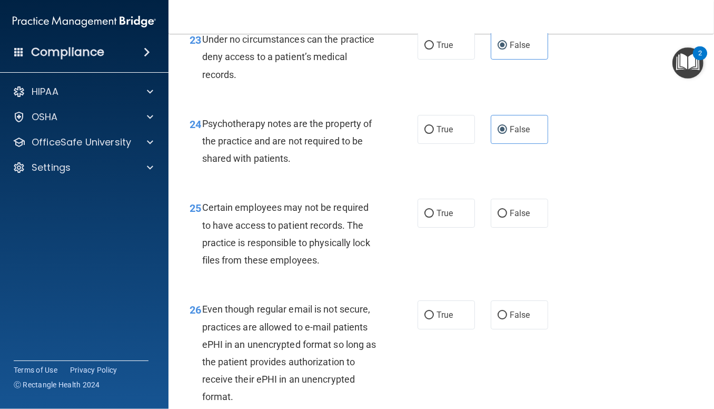
click at [436, 218] on span "True" at bounding box center [444, 213] width 16 height 10
click at [434, 217] on input "True" at bounding box center [428, 214] width 9 height 8
radio input "true"
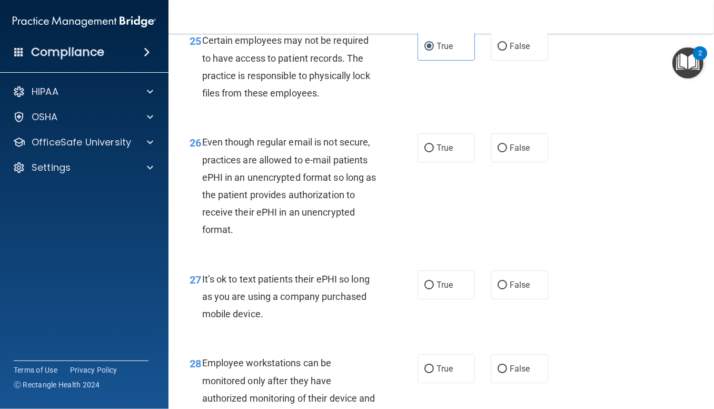
scroll to position [2760, 0]
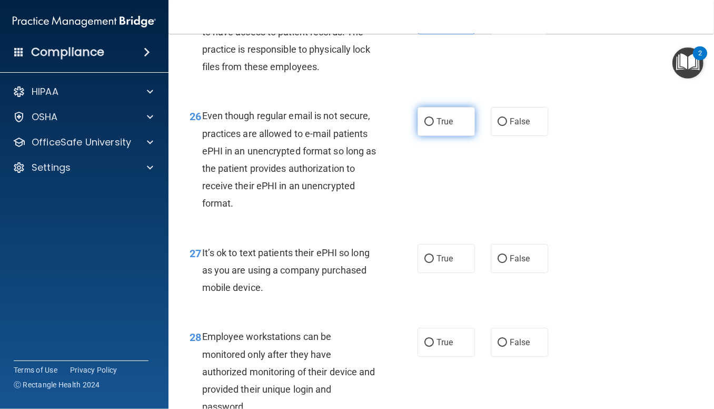
click at [445, 136] on label "True" at bounding box center [446, 121] width 57 height 29
click at [434, 126] on input "True" at bounding box center [428, 122] width 9 height 8
radio input "true"
click at [440, 273] on label "True" at bounding box center [446, 258] width 57 height 29
click at [434, 263] on input "True" at bounding box center [428, 259] width 9 height 8
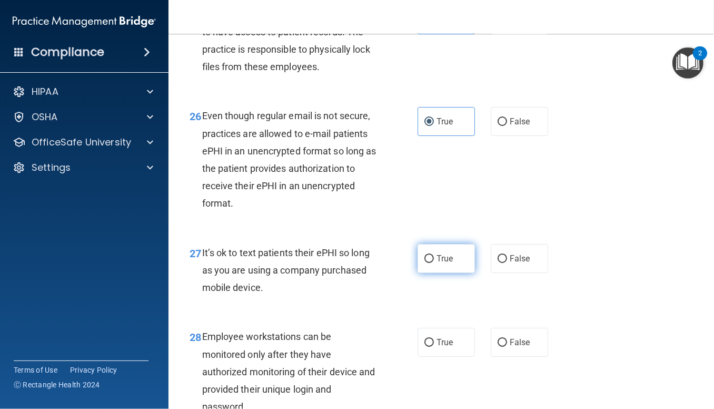
radio input "true"
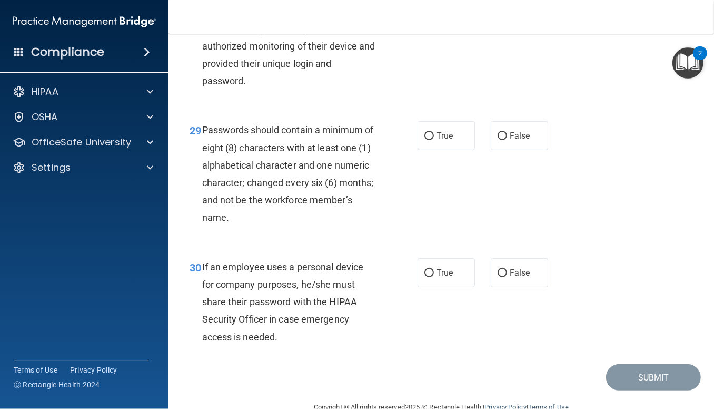
scroll to position [3103, 0]
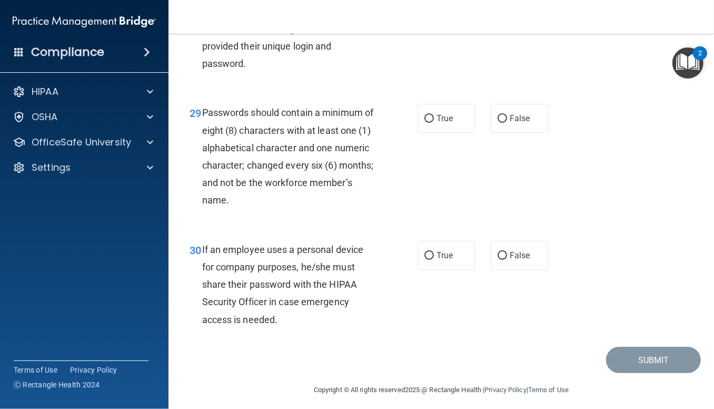
click at [502, 4] on input "False" at bounding box center [502, 0] width 9 height 8
radio input "true"
click at [443, 123] on span "True" at bounding box center [444, 118] width 16 height 10
click at [434, 123] on input "True" at bounding box center [428, 119] width 9 height 8
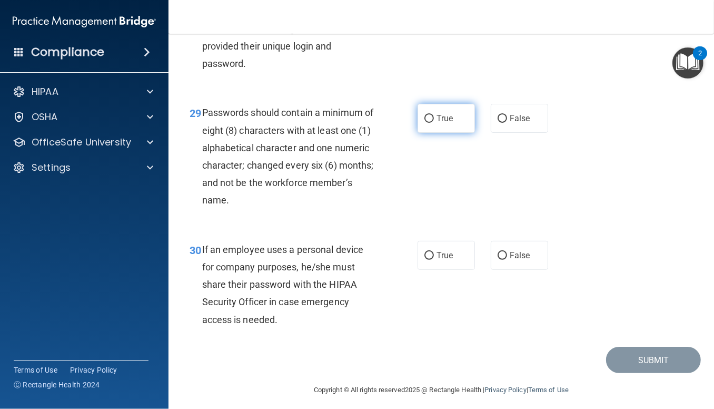
radio input "true"
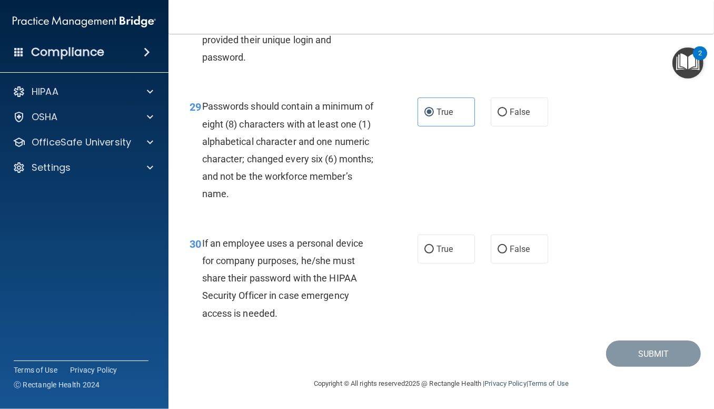
scroll to position [3199, 0]
click at [503, 246] on label "False" at bounding box center [519, 248] width 57 height 29
click at [503, 246] on input "False" at bounding box center [502, 249] width 9 height 8
radio input "true"
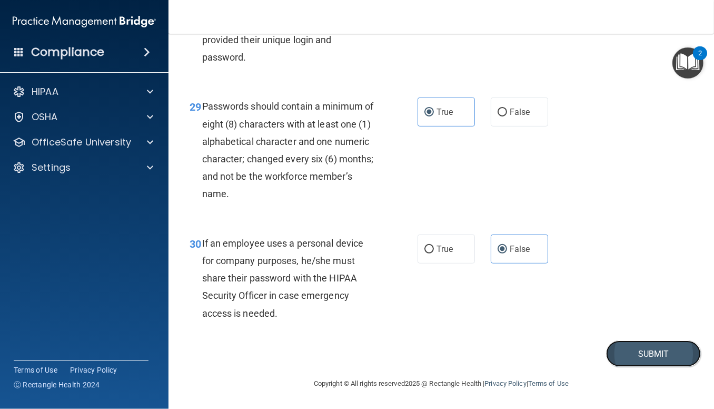
click at [649, 353] on button "Submit" at bounding box center [653, 353] width 95 height 27
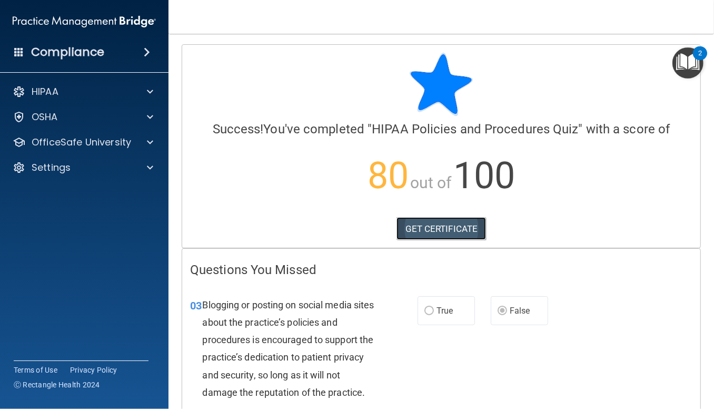
click at [430, 226] on link "GET CERTIFICATE" at bounding box center [441, 228] width 90 height 23
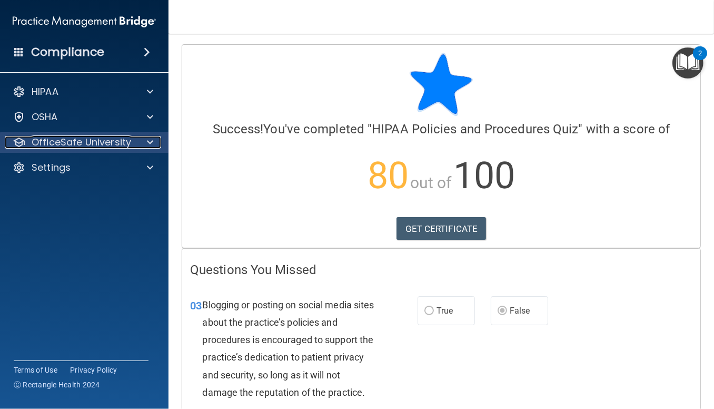
click at [102, 144] on p "OfficeSafe University" at bounding box center [82, 142] width 100 height 13
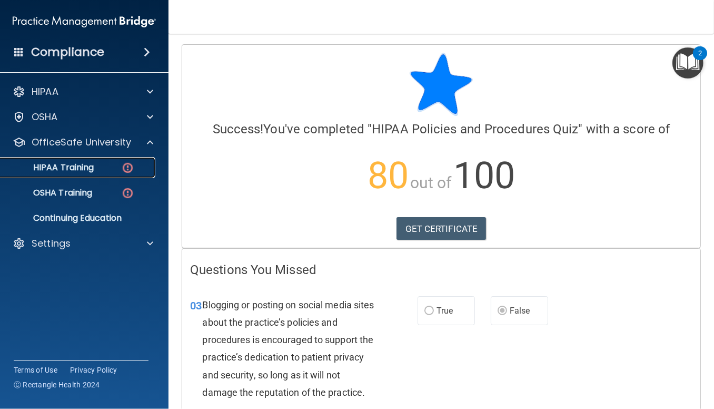
click at [102, 166] on div "HIPAA Training" at bounding box center [79, 167] width 144 height 11
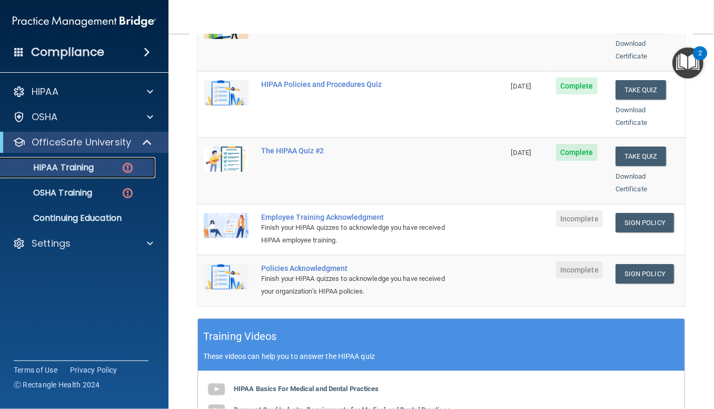
scroll to position [211, 0]
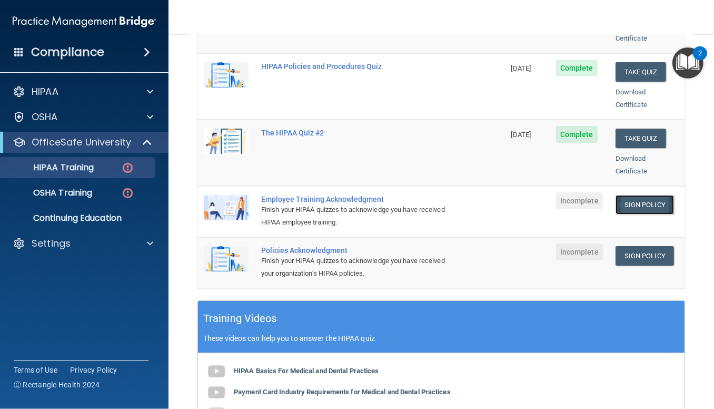
click at [649, 195] on link "Sign Policy" at bounding box center [644, 204] width 58 height 19
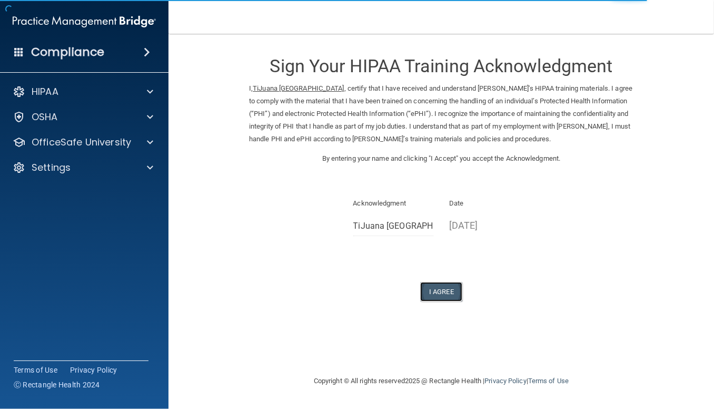
click at [453, 288] on button "I Agree" at bounding box center [441, 291] width 42 height 19
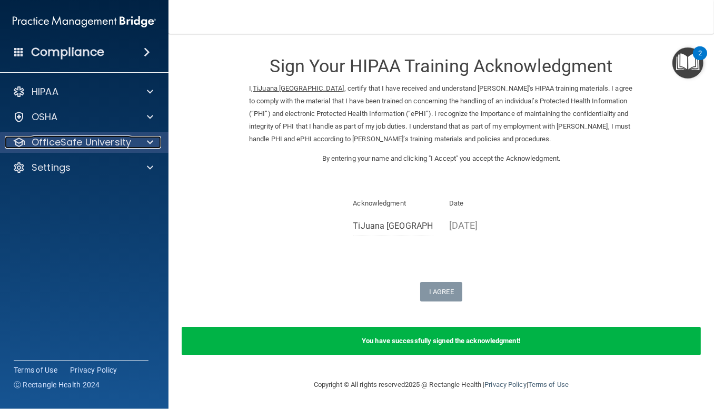
click at [152, 136] on span at bounding box center [150, 142] width 6 height 13
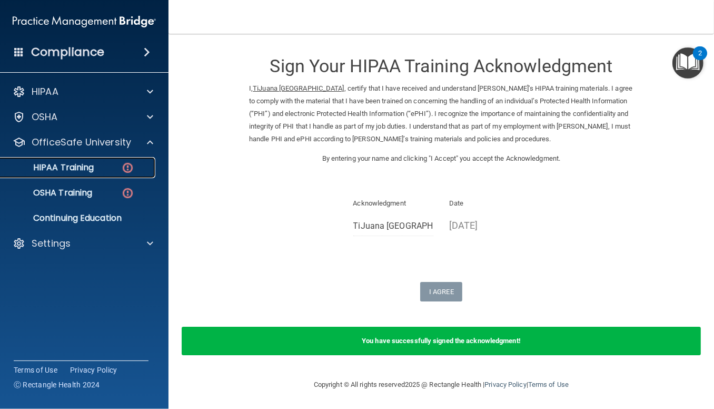
click at [126, 171] on img at bounding box center [127, 167] width 13 height 13
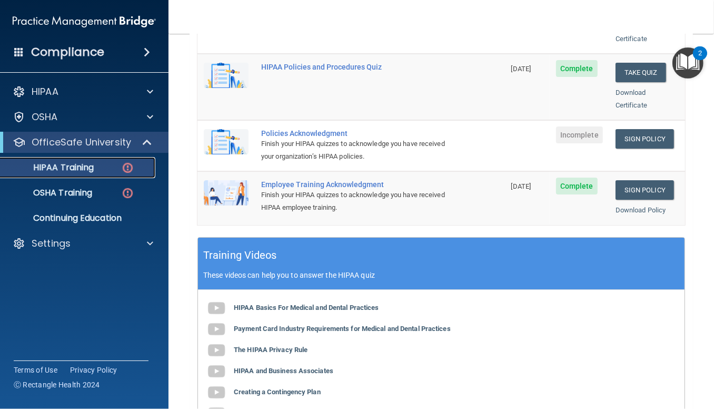
scroll to position [274, 0]
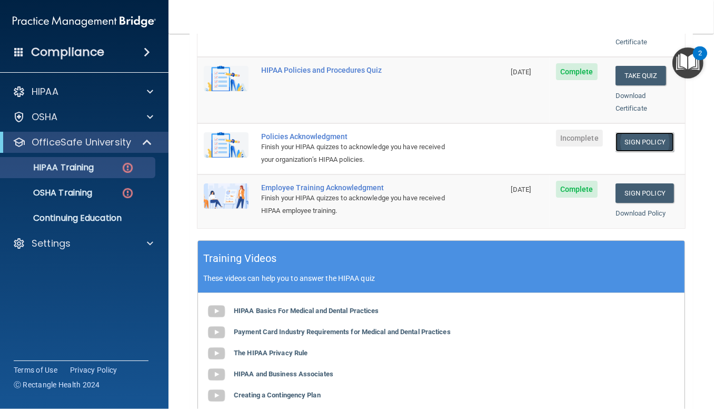
click at [645, 132] on link "Sign Policy" at bounding box center [644, 141] width 58 height 19
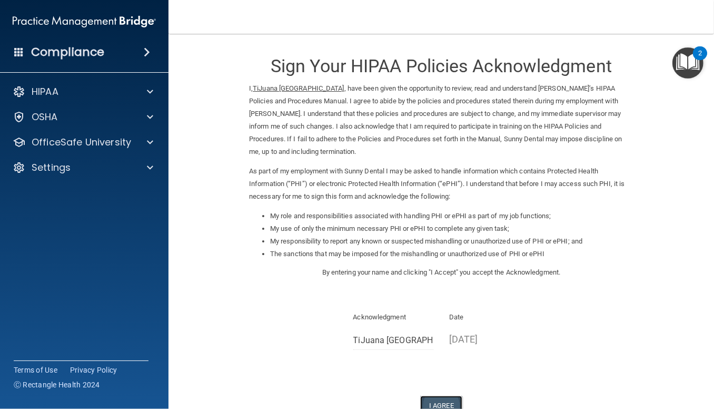
click at [449, 402] on button "I Agree" at bounding box center [441, 404] width 42 height 19
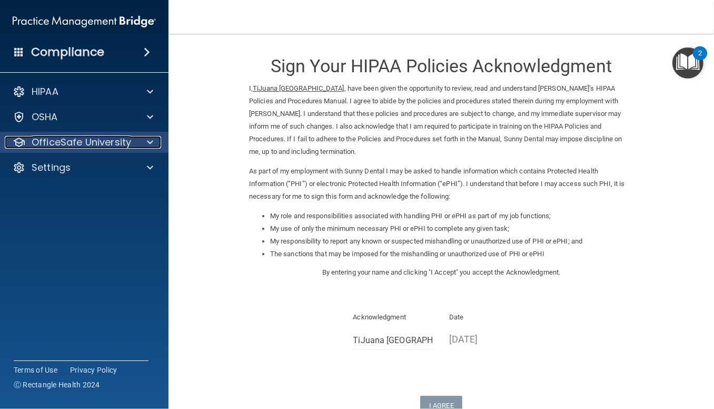
click at [117, 143] on p "OfficeSafe University" at bounding box center [82, 142] width 100 height 13
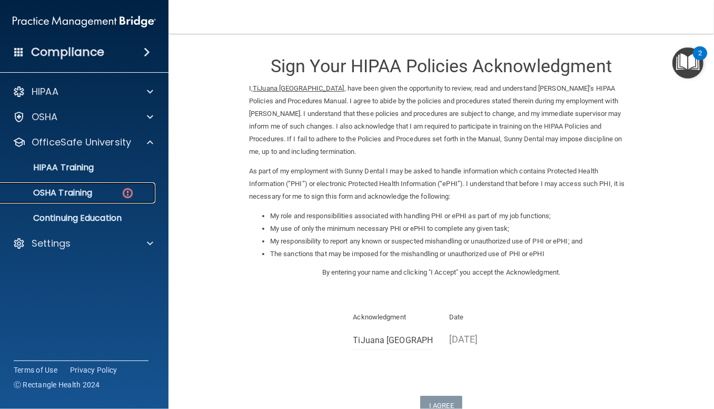
click at [95, 193] on div "OSHA Training" at bounding box center [79, 192] width 144 height 11
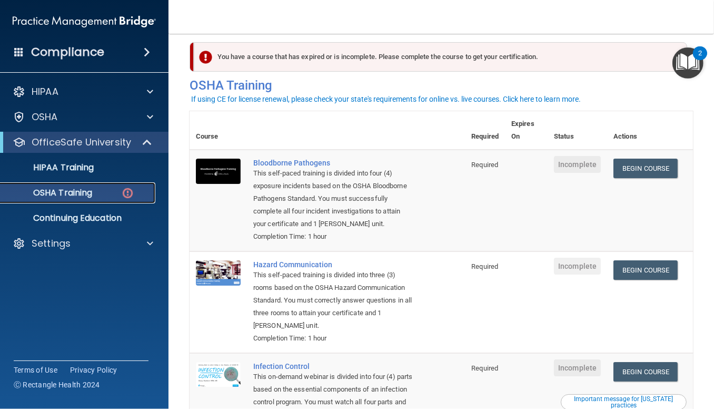
scroll to position [9, 0]
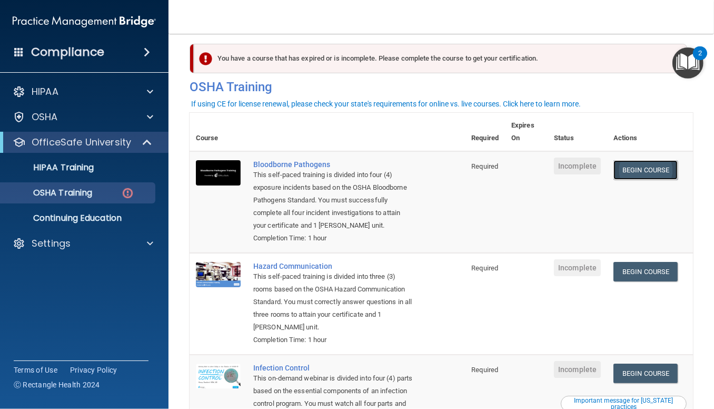
click at [664, 165] on link "Begin Course" at bounding box center [645, 169] width 64 height 19
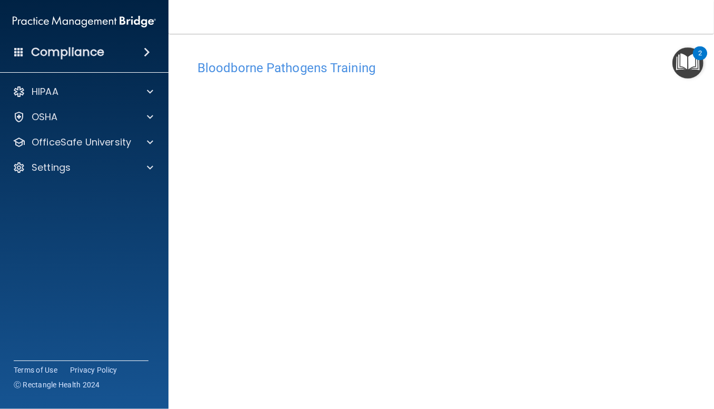
click at [411, 70] on h4 "Bloodborne Pathogens Training" at bounding box center [441, 68] width 488 height 14
click at [429, 59] on div "Bloodborne Pathogens Training" at bounding box center [441, 68] width 503 height 26
click at [425, 65] on h4 "Bloodborne Pathogens Training" at bounding box center [441, 68] width 488 height 14
click at [504, 34] on main "Bloodborne Pathogens Training This course doesn’t expire until . Are you sure y…" at bounding box center [440, 221] width 545 height 375
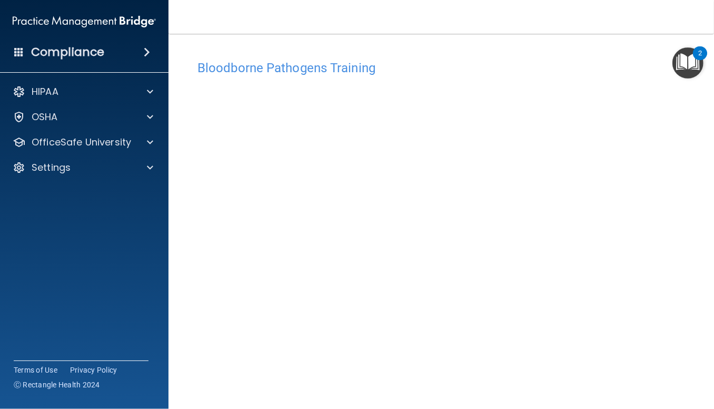
click at [440, 73] on h4 "Bloodborne Pathogens Training" at bounding box center [441, 68] width 488 height 14
click at [458, 77] on div "Bloodborne Pathogens Training" at bounding box center [441, 68] width 503 height 26
